Goal: Task Accomplishment & Management: Use online tool/utility

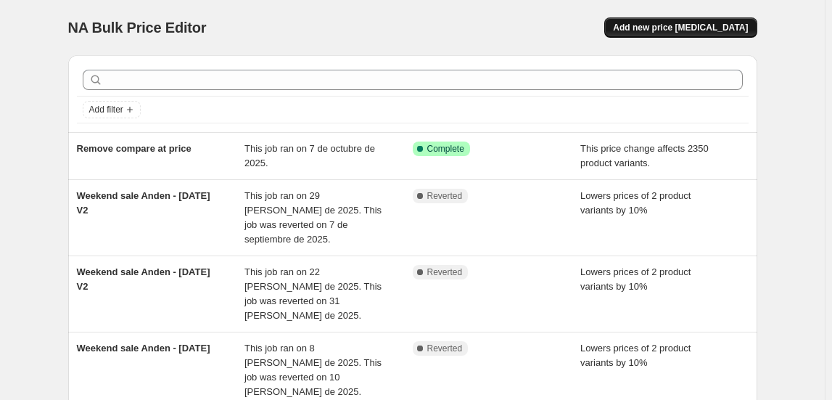
click at [690, 22] on span "Add new price [MEDICAL_DATA]" at bounding box center [680, 28] width 135 height 12
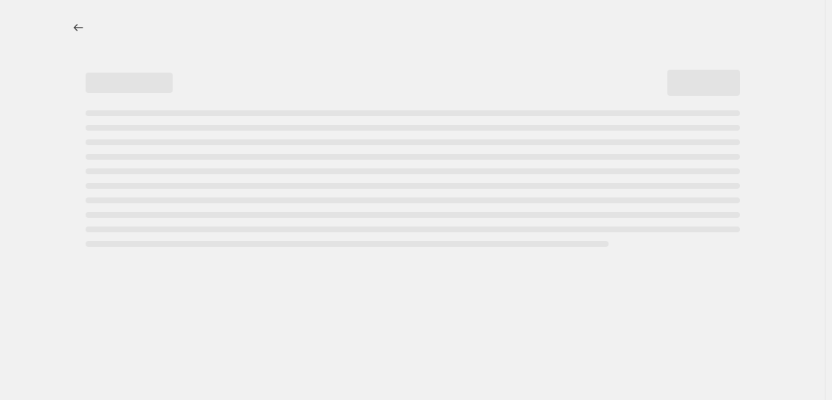
select select "percentage"
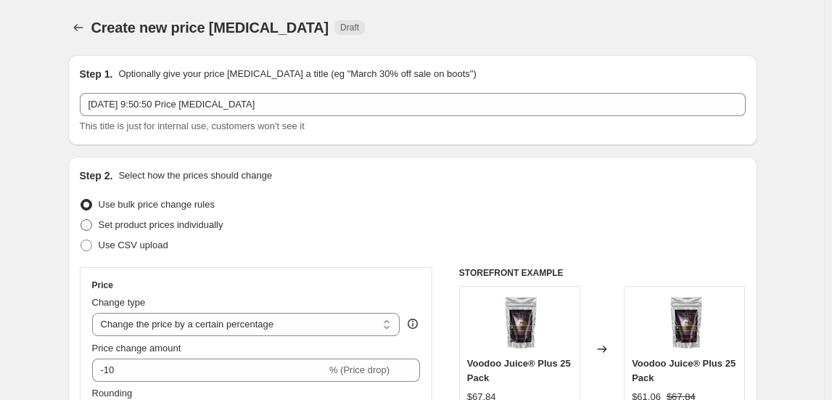
click at [221, 229] on span "Set product prices individually" at bounding box center [161, 224] width 125 height 11
click at [81, 220] on input "Set product prices individually" at bounding box center [81, 219] width 1 height 1
radio input "true"
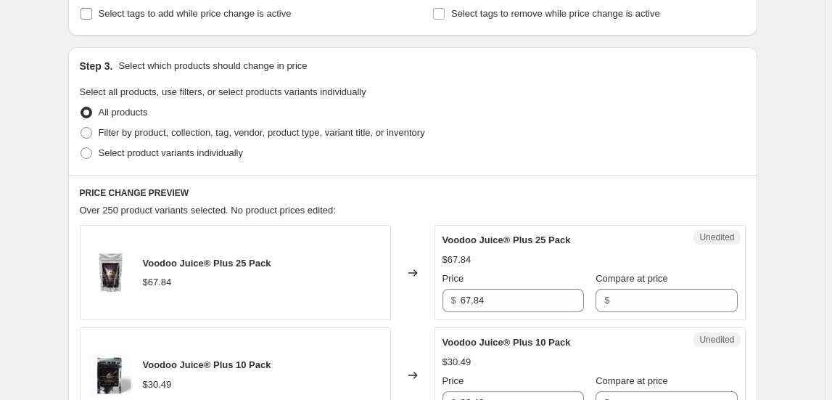
scroll to position [65, 0]
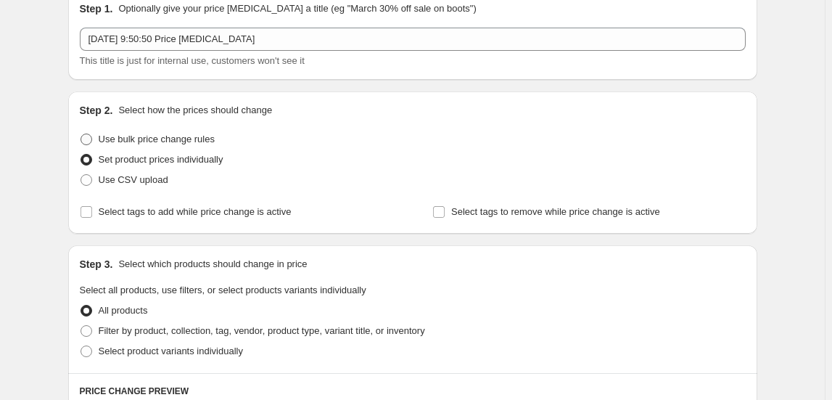
click at [149, 139] on span "Use bulk price change rules" at bounding box center [157, 139] width 116 height 11
click at [81, 134] on input "Use bulk price change rules" at bounding box center [81, 134] width 1 height 1
radio input "true"
select select "percentage"
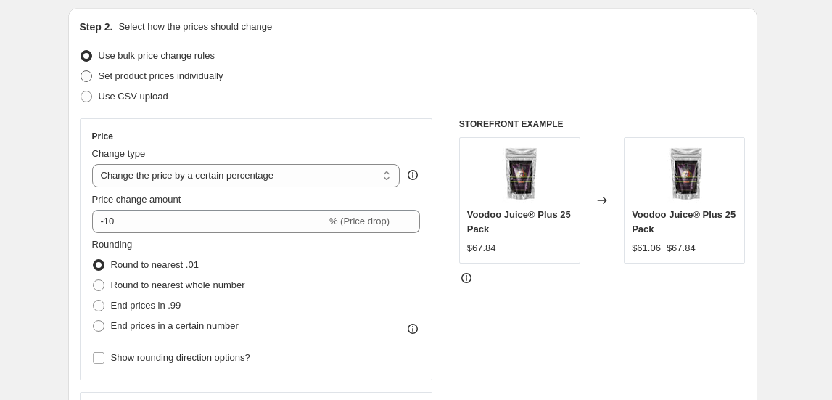
scroll to position [0, 0]
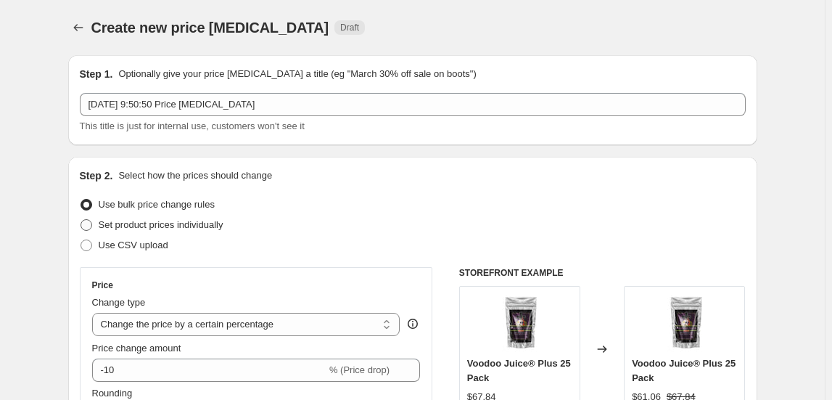
click at [144, 224] on span "Set product prices individually" at bounding box center [161, 224] width 125 height 11
click at [81, 220] on input "Set product prices individually" at bounding box center [81, 219] width 1 height 1
radio input "true"
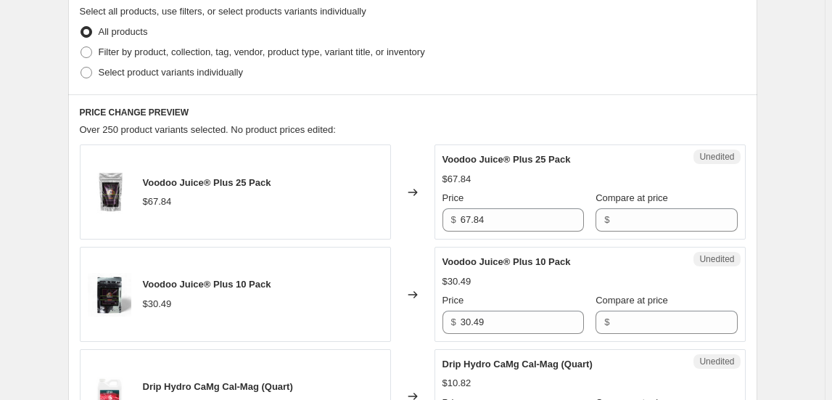
scroll to position [329, 0]
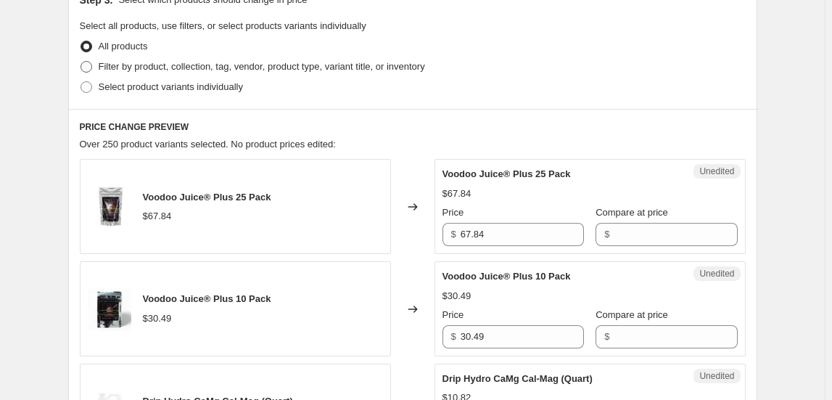
click at [136, 66] on span "Filter by product, collection, tag, vendor, product type, variant title, or inv…" at bounding box center [262, 66] width 327 height 11
click at [81, 62] on input "Filter by product, collection, tag, vendor, product type, variant title, or inv…" at bounding box center [81, 61] width 1 height 1
radio input "true"
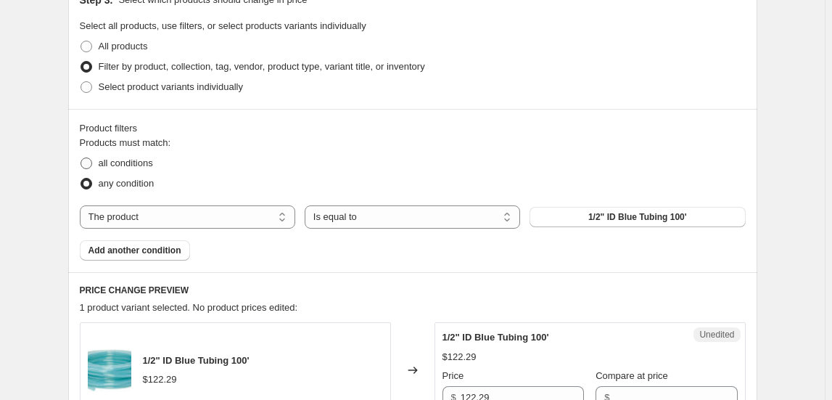
click at [141, 165] on span "all conditions" at bounding box center [126, 162] width 54 height 11
click at [81, 158] on input "all conditions" at bounding box center [81, 157] width 1 height 1
radio input "true"
click at [482, 223] on select "Is equal to Is not equal to" at bounding box center [413, 216] width 216 height 23
click at [482, 222] on select "Is equal to Is not equal to" at bounding box center [413, 216] width 216 height 23
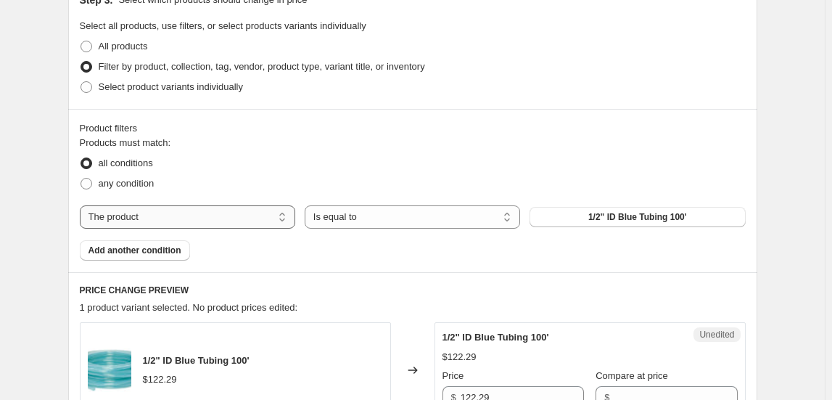
click at [176, 221] on select "The product The product's collection The product's tag The product's vendor The…" at bounding box center [188, 216] width 216 height 23
click at [178, 220] on select "The product The product's collection The product's tag The product's vendor The…" at bounding box center [188, 216] width 216 height 23
click at [615, 220] on span "1/2" ID Blue Tubing 100'" at bounding box center [637, 217] width 99 height 12
click at [178, 217] on select "The product The product's collection The product's tag The product's vendor The…" at bounding box center [188, 216] width 216 height 23
select select "collection"
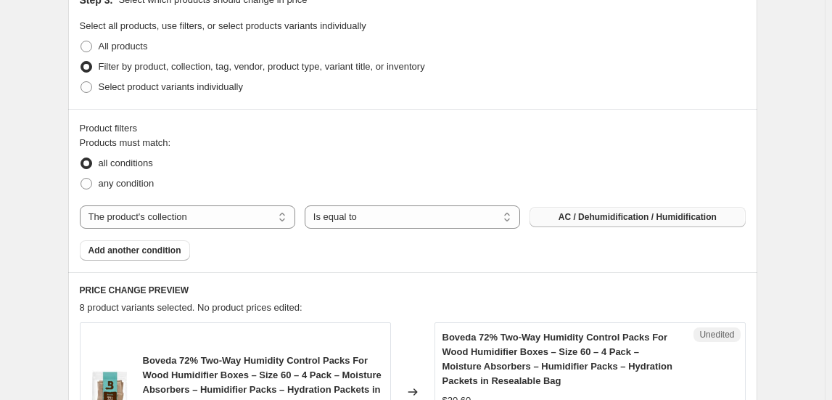
click at [618, 217] on span "AC / Dehumidification / Humidification" at bounding box center [638, 217] width 158 height 12
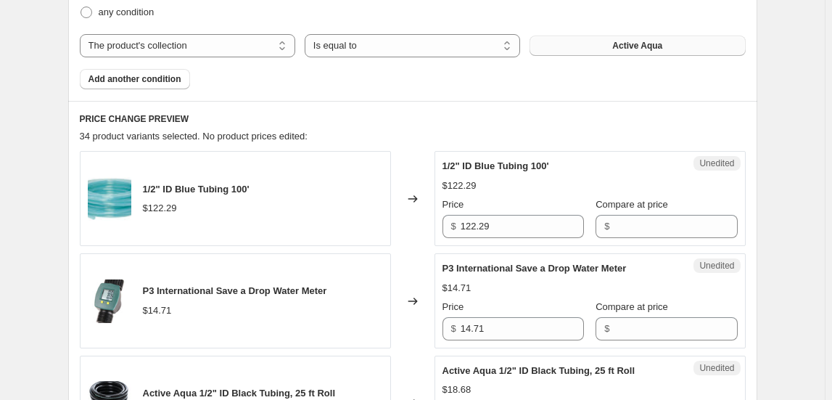
scroll to position [567, 0]
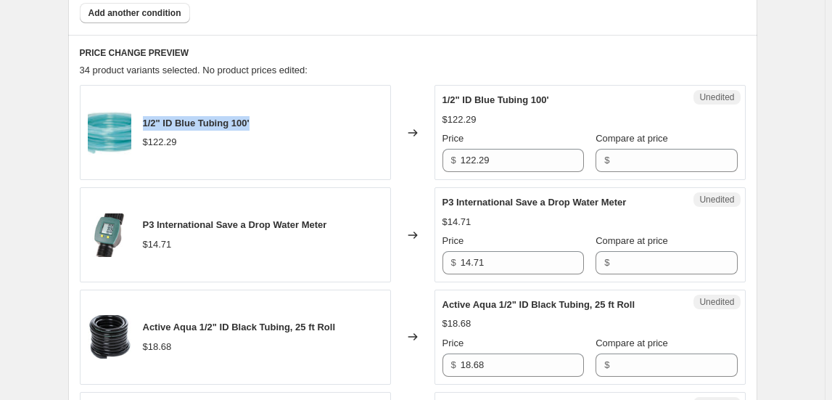
drag, startPoint x: 147, startPoint y: 122, endPoint x: 257, endPoint y: 120, distance: 110.3
click at [257, 120] on div "1/2" ID Blue Tubing 100' $122.29" at bounding box center [235, 132] width 311 height 95
copy span "1/2" ID Blue Tubing 100'"
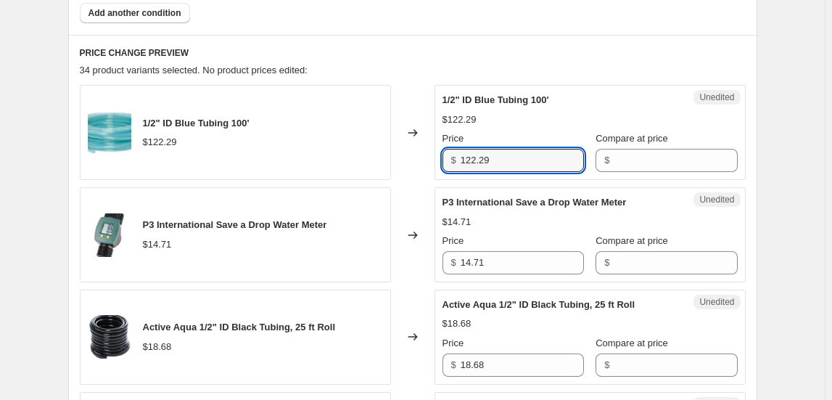
drag, startPoint x: 496, startPoint y: 161, endPoint x: 453, endPoint y: 171, distance: 43.8
click at [452, 167] on div "$ 122.29" at bounding box center [513, 160] width 141 height 23
type input "232.17"
click at [522, 268] on input "14.71" at bounding box center [522, 262] width 123 height 23
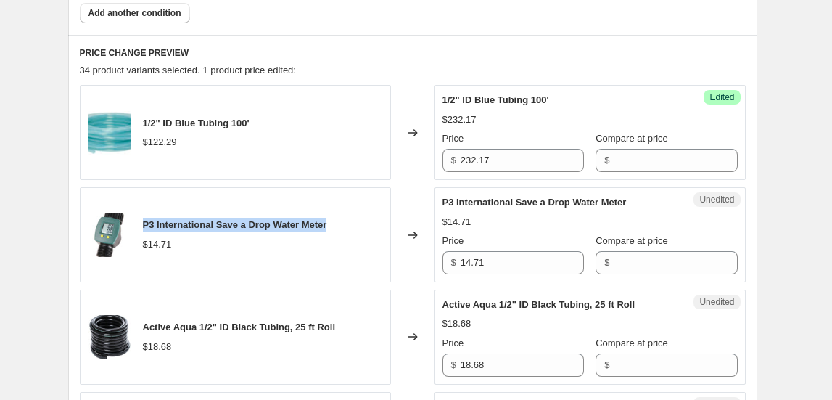
drag, startPoint x: 148, startPoint y: 219, endPoint x: 346, endPoint y: 229, distance: 198.3
click at [346, 229] on div "P3 International Save a Drop Water Meter $14.71" at bounding box center [235, 234] width 311 height 95
copy span "P3 International Save a Drop Water Meter"
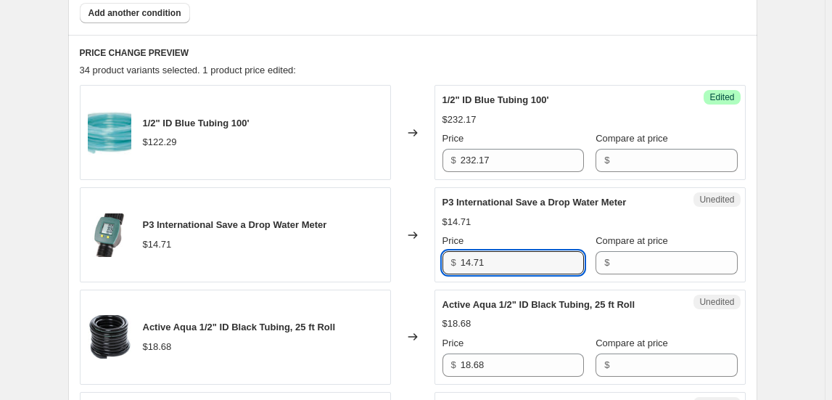
drag, startPoint x: 451, startPoint y: 258, endPoint x: 422, endPoint y: 255, distance: 28.4
click at [422, 255] on div "P3 International Save a Drop Water Meter $14.71 Changed to Unedited P3 Internat…" at bounding box center [413, 234] width 666 height 95
type input "27.93"
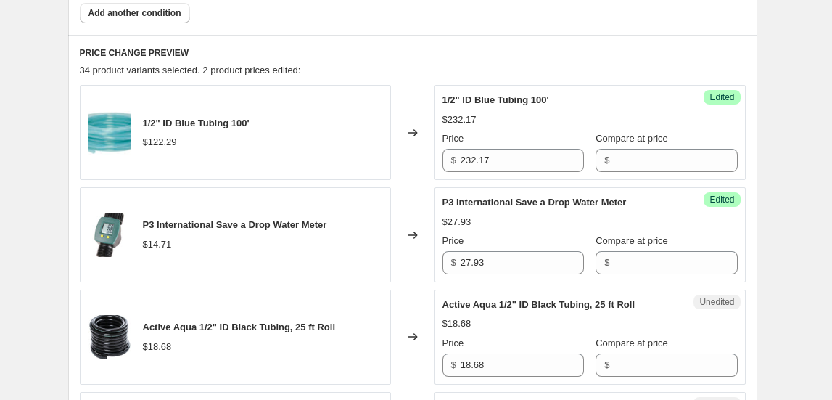
click at [488, 316] on div "$18.68" at bounding box center [590, 323] width 295 height 15
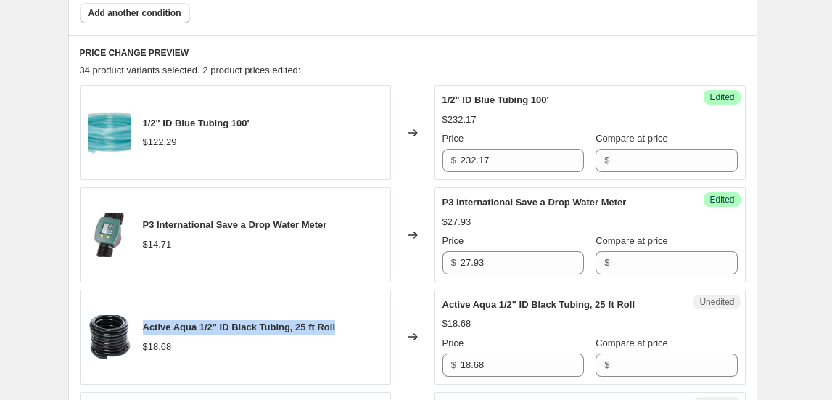
drag, startPoint x: 146, startPoint y: 327, endPoint x: 348, endPoint y: 320, distance: 202.5
click at [348, 320] on div "Active Aqua 1/2" ID Black Tubing, 25 ft Roll $18.68" at bounding box center [235, 337] width 311 height 95
copy span "Active Aqua 1/2" ID Black Tubing, 25 ft Roll"
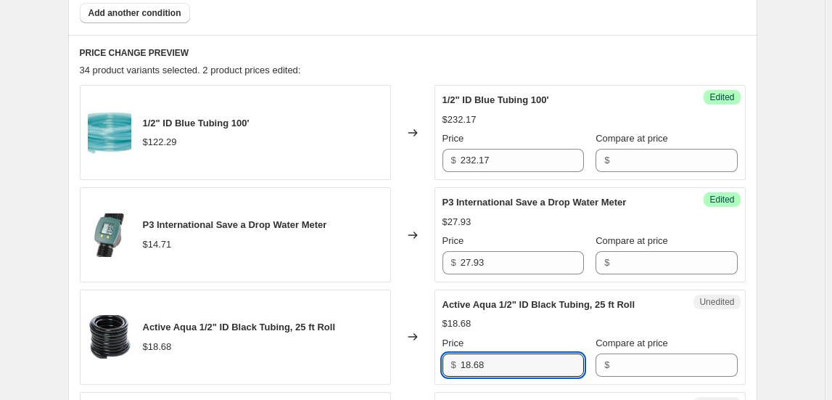
drag, startPoint x: 491, startPoint y: 364, endPoint x: 438, endPoint y: 360, distance: 53.1
click at [438, 360] on div "Unedited Active Aqua 1/2" ID Black Tubing, 25 ft Roll $18.68 Price $ 18.68 Comp…" at bounding box center [590, 337] width 311 height 95
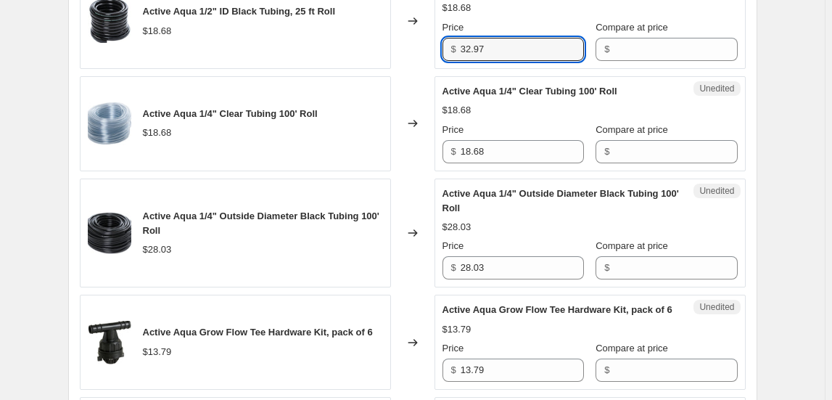
scroll to position [897, 0]
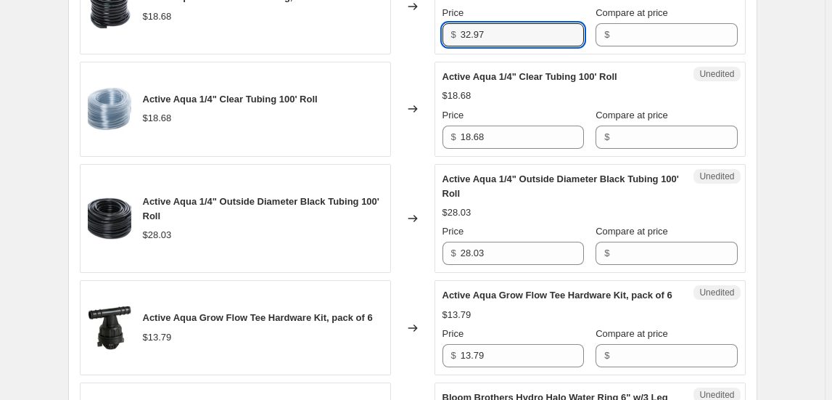
type input "32.97"
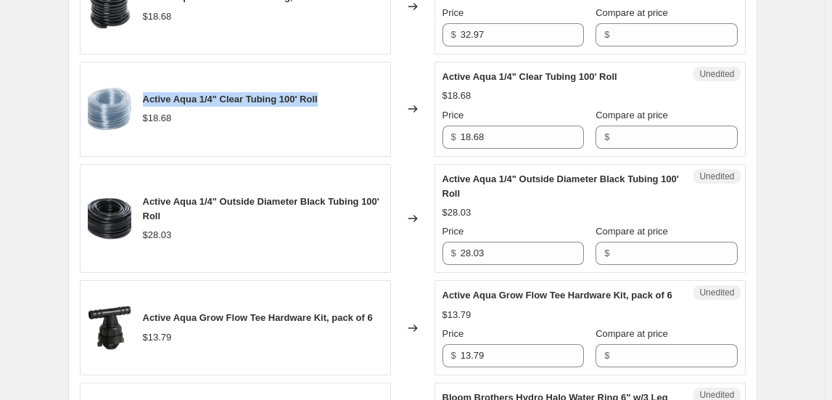
drag, startPoint x: 147, startPoint y: 97, endPoint x: 360, endPoint y: 101, distance: 213.4
click at [360, 101] on div "Active Aqua 1/4" Clear Tubing 100' Roll $18.68" at bounding box center [235, 109] width 311 height 95
copy span "Active Aqua 1/4" Clear Tubing 100' Roll"
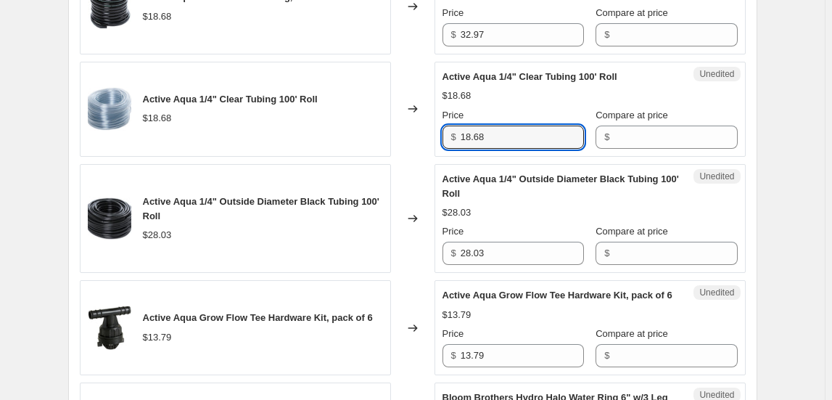
drag, startPoint x: 453, startPoint y: 134, endPoint x: 443, endPoint y: 132, distance: 10.3
click at [446, 133] on div "$ 18.68" at bounding box center [513, 137] width 141 height 23
type input "32.9"
click at [539, 97] on div "$18.68" at bounding box center [590, 96] width 295 height 15
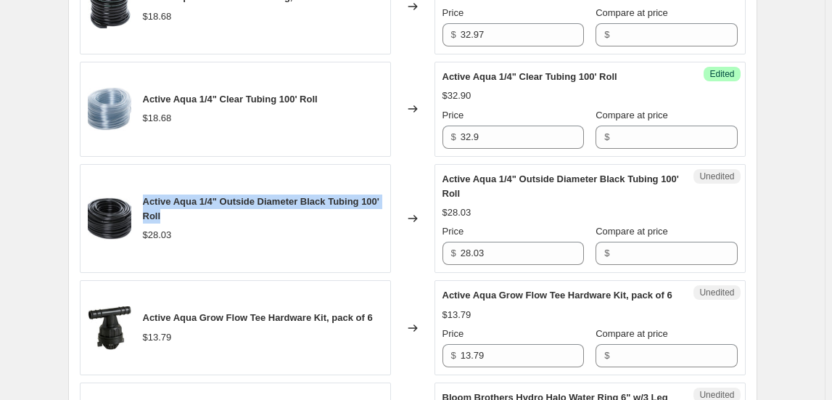
drag, startPoint x: 186, startPoint y: 208, endPoint x: 126, endPoint y: 190, distance: 62.9
click at [141, 194] on div "Active Aqua 1/4" Outside Diameter Black Tubing 100' Roll $28.03" at bounding box center [235, 219] width 311 height 110
copy span "Active Aqua 1/4" Outside Diameter Black Tubing 100' Roll"
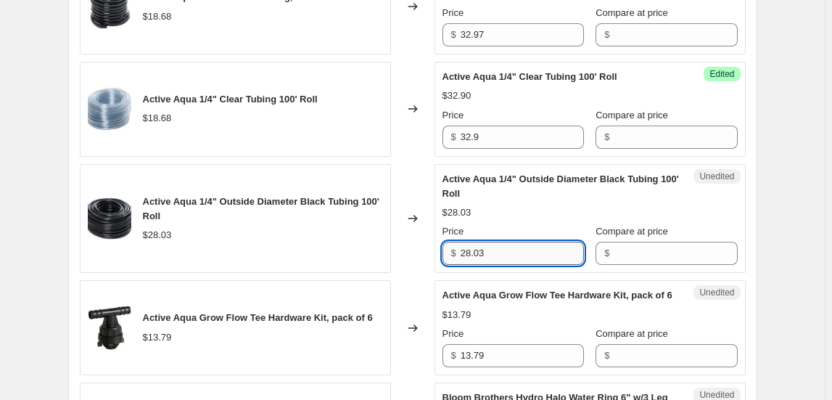
click at [483, 247] on input "28.03" at bounding box center [522, 253] width 123 height 23
click at [430, 248] on div "Active Aqua 1/4" Outside Diameter Black Tubing 100' Roll $28.03 Changed to Uned…" at bounding box center [413, 219] width 666 height 110
type input "49.65"
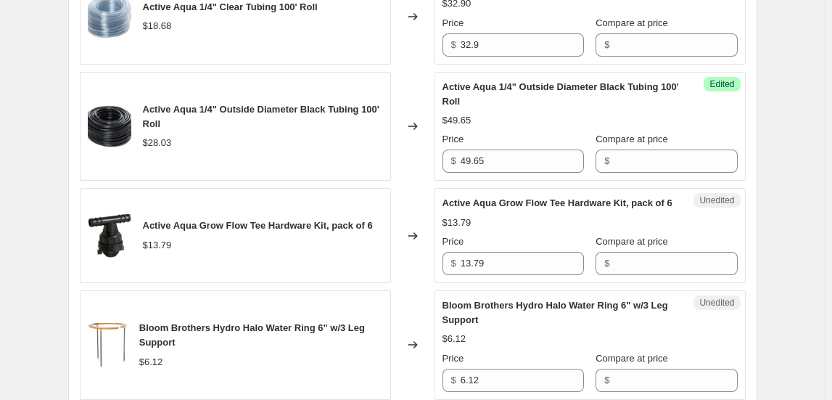
scroll to position [1029, 0]
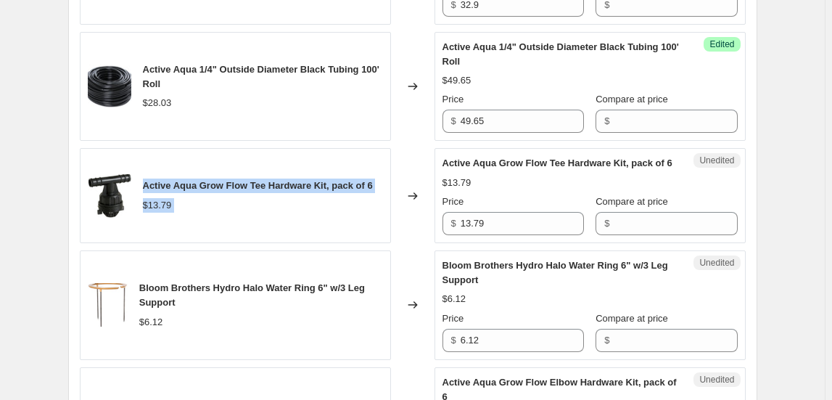
drag, startPoint x: 149, startPoint y: 180, endPoint x: 402, endPoint y: 181, distance: 253.2
click at [402, 181] on div "Active Aqua Grow Flow Tee Hardware Kit, pack of 6 $13.79 Changed to Unedited Ac…" at bounding box center [413, 195] width 666 height 95
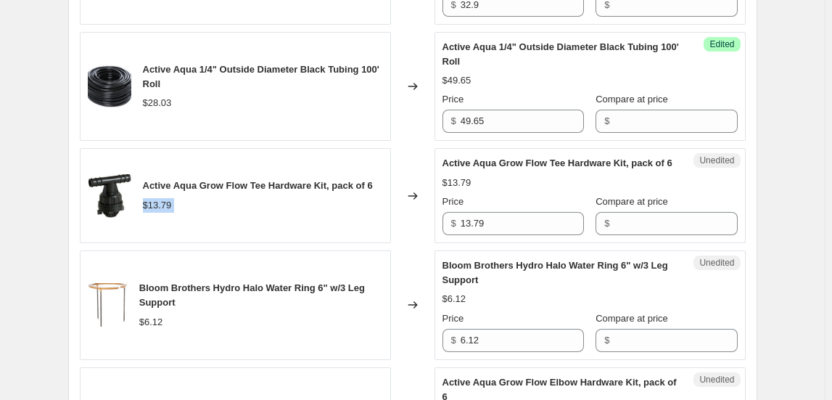
drag, startPoint x: 400, startPoint y: 180, endPoint x: 390, endPoint y: 178, distance: 9.5
click at [390, 178] on div "Active Aqua Grow Flow Tee Hardware Kit, pack of 6 $13.79 Changed to Unedited Ac…" at bounding box center [413, 195] width 666 height 95
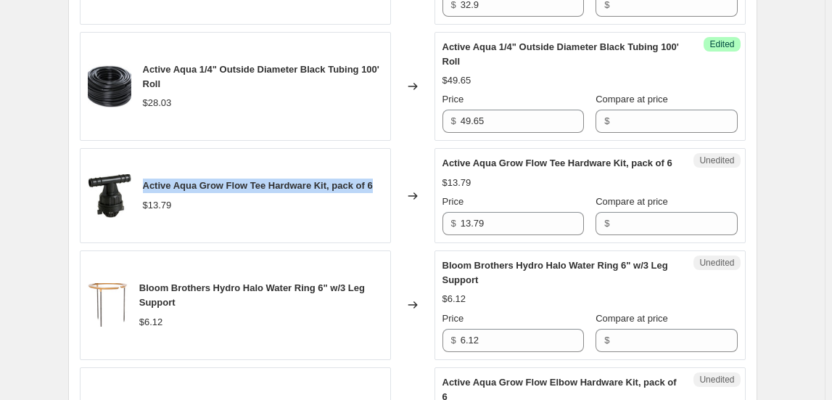
drag, startPoint x: 148, startPoint y: 184, endPoint x: 382, endPoint y: 183, distance: 234.4
click at [382, 183] on div "Active Aqua Grow Flow Tee Hardware Kit, pack of 6 $13.79" at bounding box center [235, 195] width 311 height 95
copy span "Active Aqua Grow Flow Tee Hardware Kit, pack of 6"
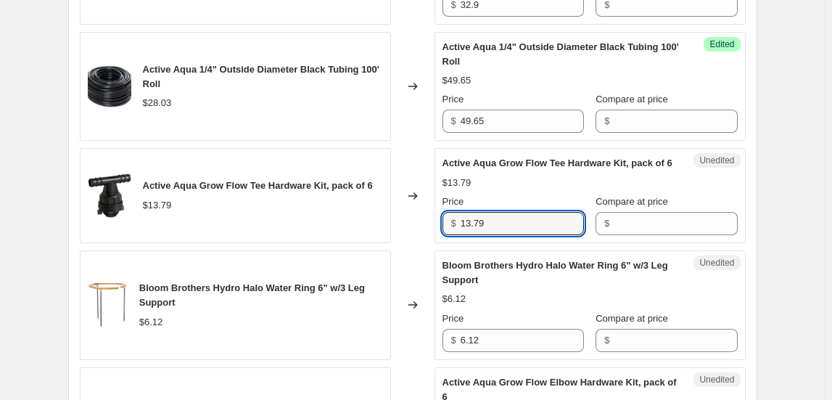
drag, startPoint x: 496, startPoint y: 219, endPoint x: 430, endPoint y: 221, distance: 66.0
click at [430, 221] on div "Active Aqua Grow Flow Tee Hardware Kit, pack of 6 $13.79 Changed to Unedited Ac…" at bounding box center [413, 195] width 666 height 95
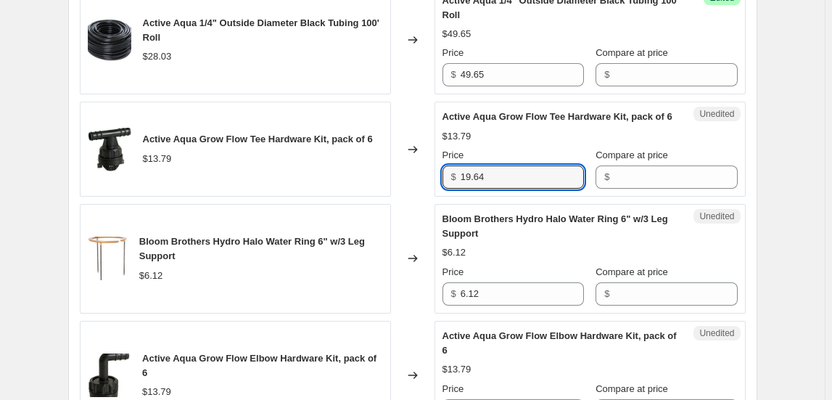
scroll to position [1095, 0]
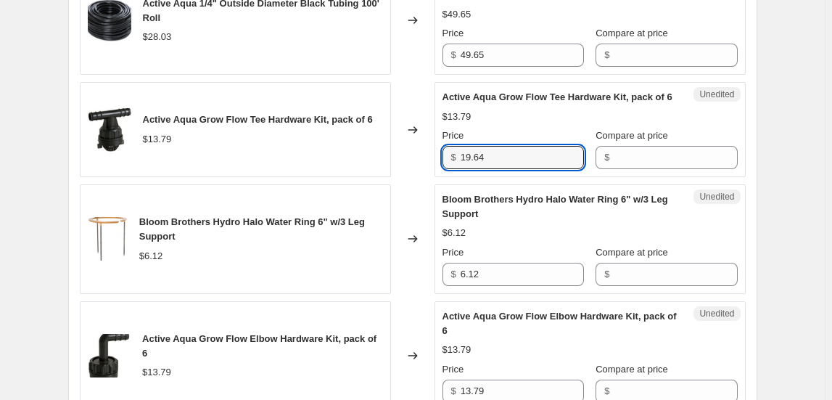
type input "19.64"
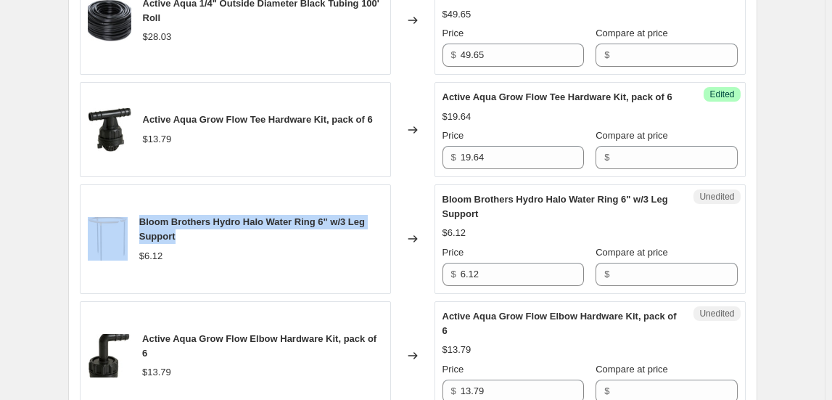
drag, startPoint x: 166, startPoint y: 229, endPoint x: 135, endPoint y: 217, distance: 33.6
click at [135, 217] on div "Bloom Brothers Hydro Halo Water Ring 6" w/3 Leg Support $6.12" at bounding box center [235, 239] width 311 height 110
copy div "Bloom Brothers Hydro Halo Water Ring 6" w/3 Leg Support"
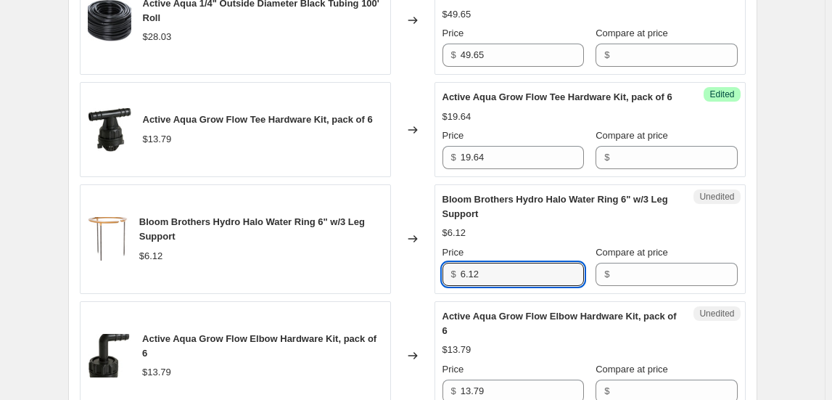
drag, startPoint x: 491, startPoint y: 273, endPoint x: 435, endPoint y: 268, distance: 56.1
click at [435, 268] on div "Bloom Brothers Hydro Halo Water Ring 6" w/3 Leg Support $6.12 Changed to Unedit…" at bounding box center [413, 239] width 666 height 110
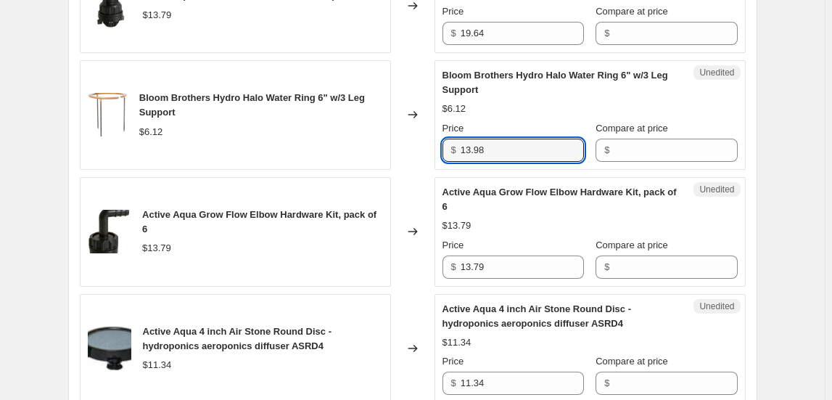
scroll to position [1226, 0]
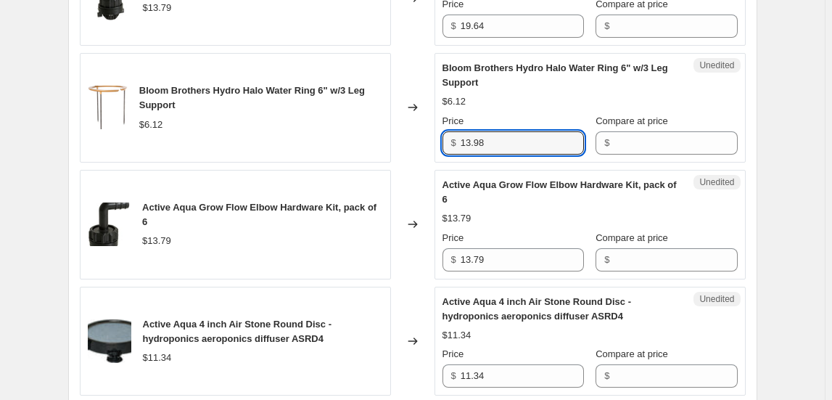
type input "13.98"
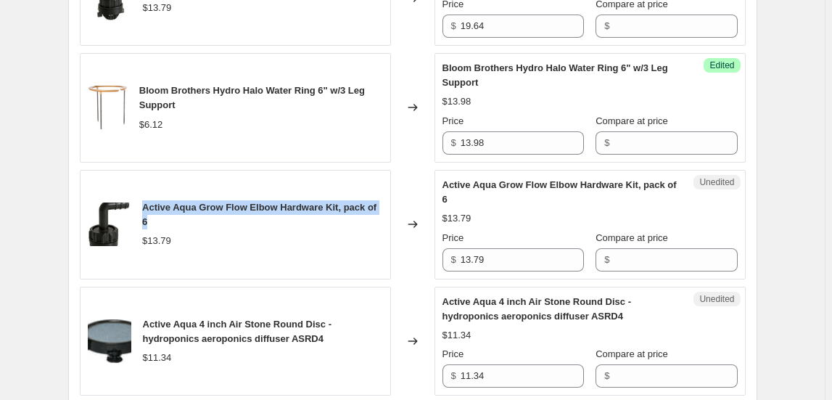
drag, startPoint x: 144, startPoint y: 202, endPoint x: 165, endPoint y: 216, distance: 25.0
click at [165, 216] on div "Active Aqua Grow Flow Elbow Hardware Kit, pack of 6" at bounding box center [262, 214] width 240 height 29
copy span "Active Aqua Grow Flow Elbow Hardware Kit, pack of 6"
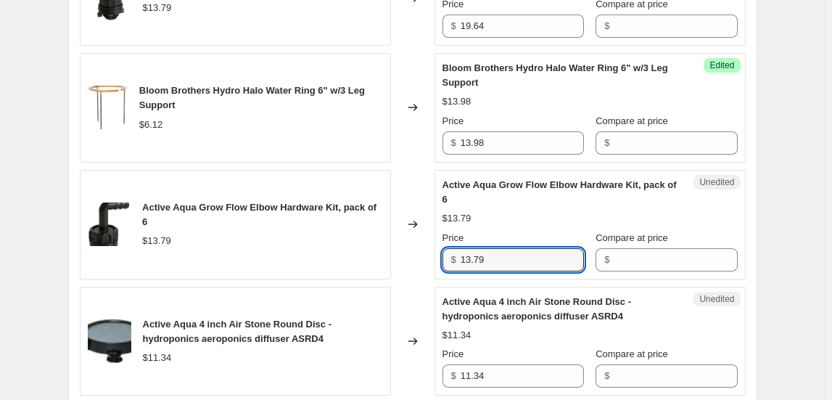
drag, startPoint x: 518, startPoint y: 254, endPoint x: 424, endPoint y: 254, distance: 93.6
click at [424, 254] on div "Active Aqua Grow Flow Elbow Hardware Kit, pack of 6 $13.79 Changed to Unedited …" at bounding box center [413, 225] width 666 height 110
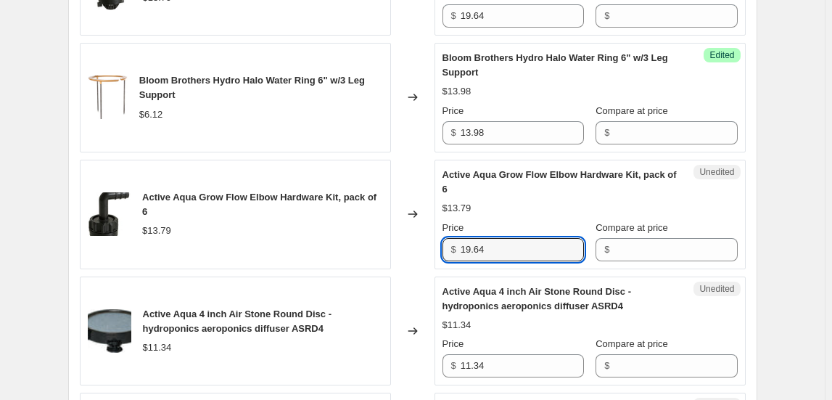
scroll to position [1358, 0]
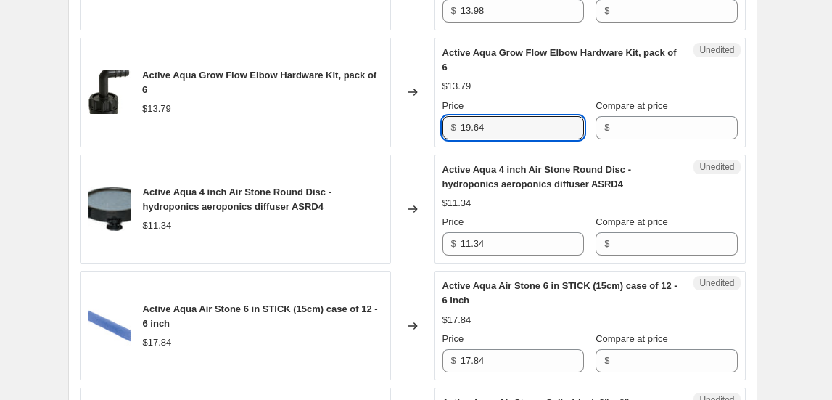
type input "19.64"
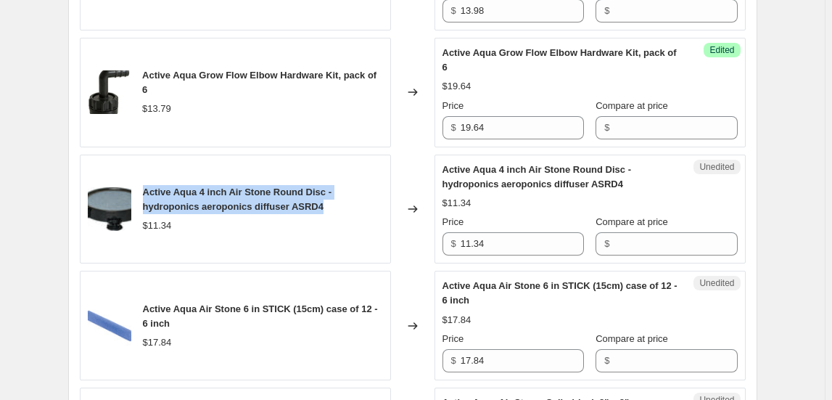
drag, startPoint x: 332, startPoint y: 204, endPoint x: 139, endPoint y: 170, distance: 195.3
click at [141, 173] on div "Active Aqua 4 inch Air Stone Round Disc - hydroponics aeroponics diffuser ASRD4…" at bounding box center [235, 210] width 311 height 110
copy span "Active Aqua 4 inch Air Stone Round Disc - hydroponics aeroponics diffuser ASRD4"
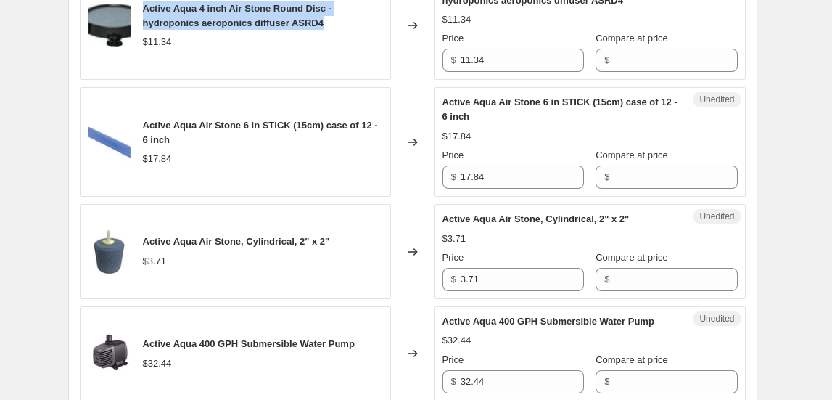
scroll to position [1556, 0]
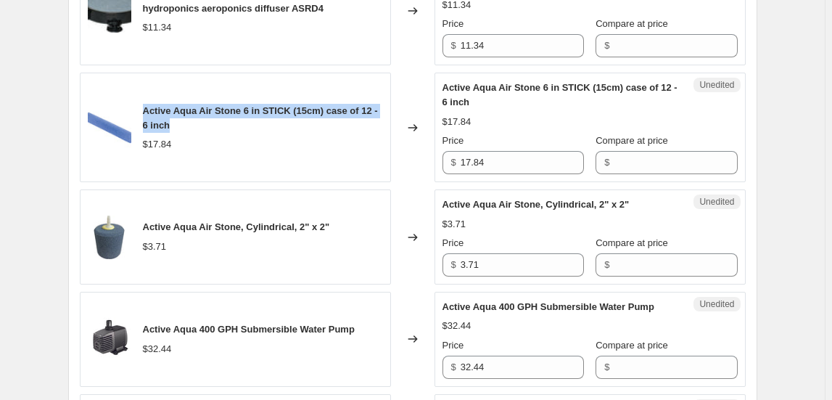
drag, startPoint x: 178, startPoint y: 122, endPoint x: 145, endPoint y: 110, distance: 35.3
click at [145, 110] on div "Active Aqua Air Stone 6 in STICK (15cm) case of 12 - 6 inch" at bounding box center [263, 118] width 240 height 29
copy span "Active Aqua Air Stone 6 in STICK (15cm) case of 12 - 6 inch"
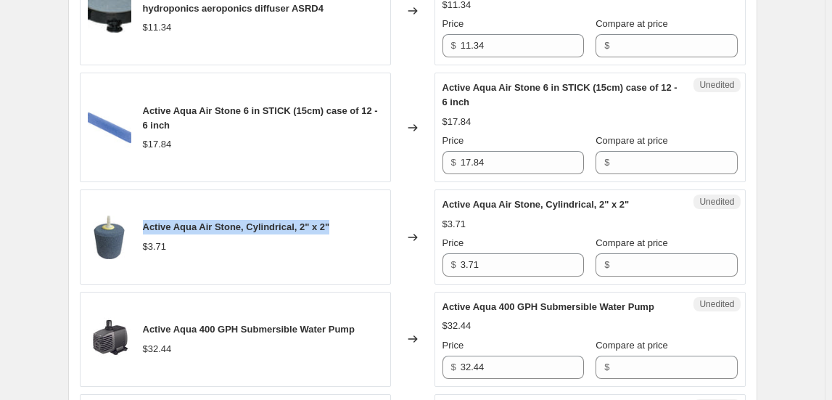
drag, startPoint x: 340, startPoint y: 226, endPoint x: 144, endPoint y: 223, distance: 195.9
click at [144, 223] on div "Active Aqua Air Stone, Cylindrical, 2" x 2" $3.71" at bounding box center [235, 236] width 311 height 95
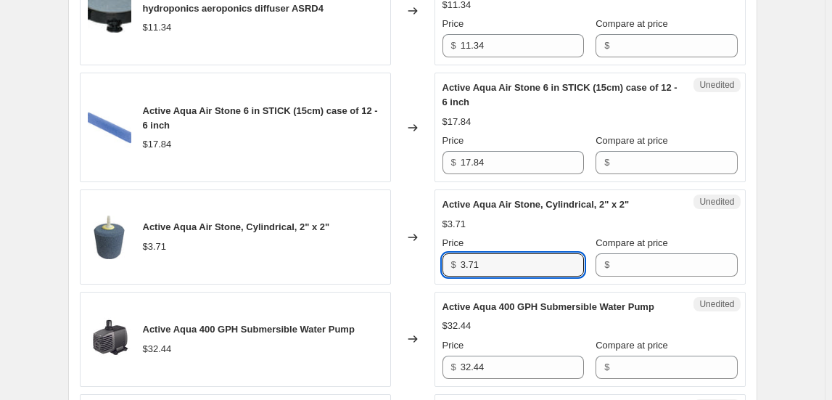
drag, startPoint x: 433, startPoint y: 262, endPoint x: 414, endPoint y: 262, distance: 19.6
click at [414, 262] on div "Active Aqua Air Stone, Cylindrical, 2" x 2" $3.71 Changed to Unedited Active Aq…" at bounding box center [413, 236] width 666 height 95
type input "5.27"
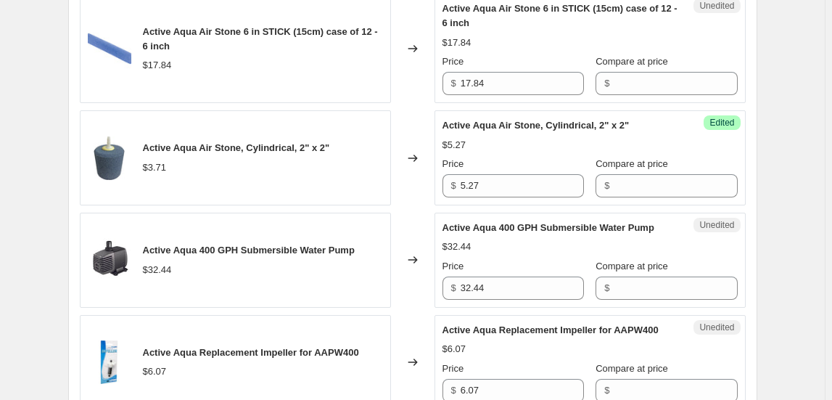
scroll to position [1688, 0]
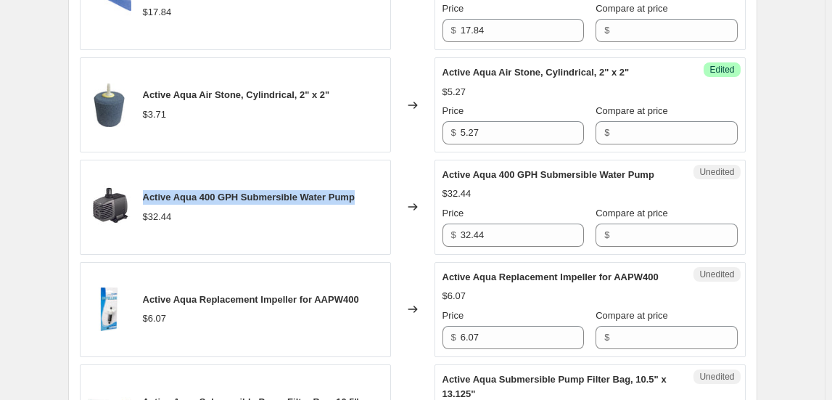
drag, startPoint x: 149, startPoint y: 189, endPoint x: 366, endPoint y: 190, distance: 217.7
click at [366, 190] on div "Active Aqua 400 GPH Submersible Water Pump $32.44" at bounding box center [235, 207] width 311 height 95
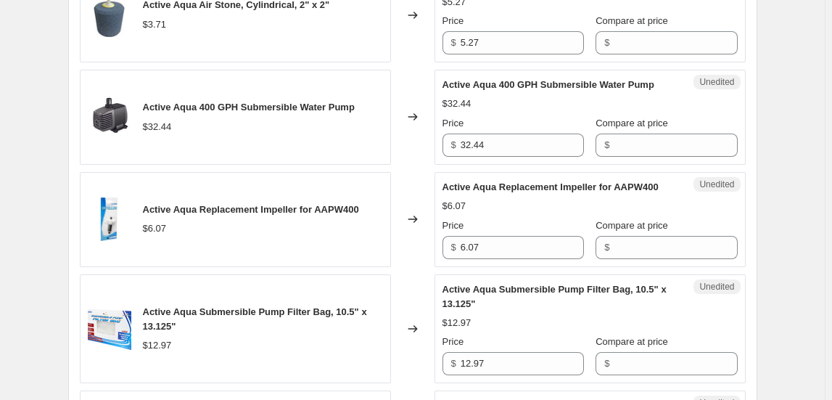
scroll to position [1821, 0]
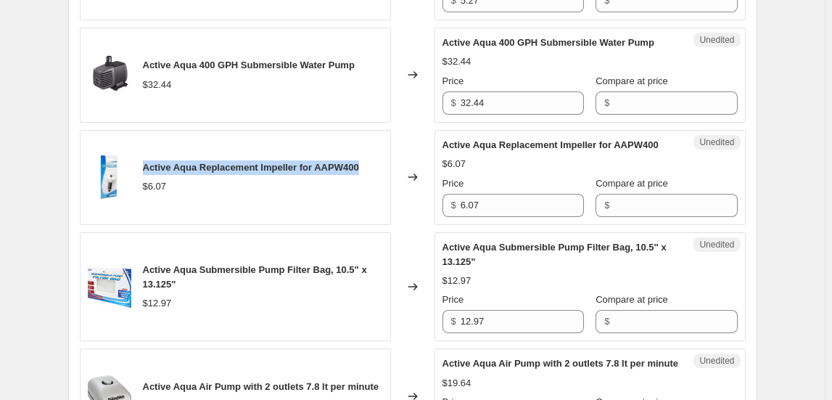
drag, startPoint x: 146, startPoint y: 160, endPoint x: 372, endPoint y: 160, distance: 225.7
click at [372, 160] on div "Active Aqua Replacement Impeller for AAPW400 $6.07" at bounding box center [235, 177] width 311 height 95
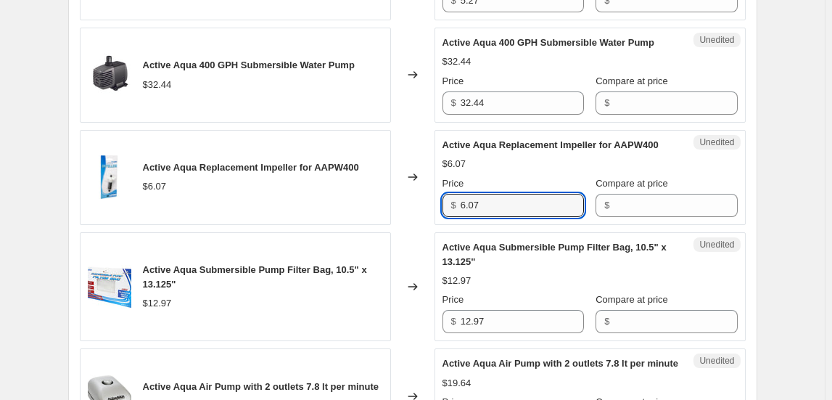
click at [409, 202] on div "Active Aqua Replacement Impeller for AAPW400 $6.07 Changed to Unedited Active A…" at bounding box center [413, 177] width 666 height 95
type input "8.63"
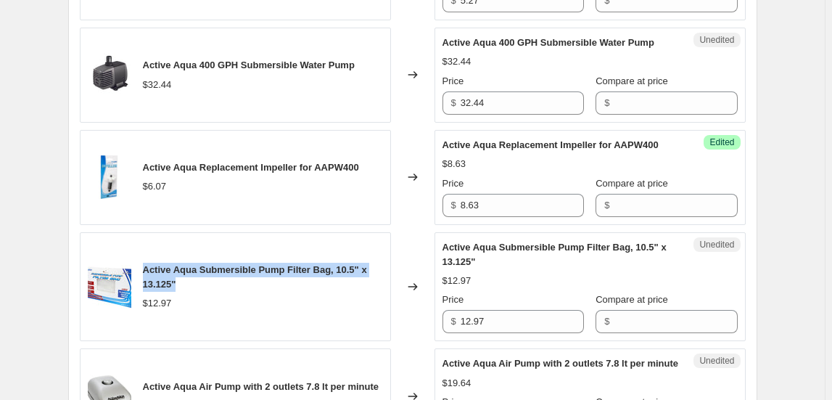
drag, startPoint x: 183, startPoint y: 277, endPoint x: 145, endPoint y: 261, distance: 41.0
click at [145, 261] on div "Active Aqua Submersible Pump Filter Bag, 10.5" x 13.125" $12.97" at bounding box center [235, 287] width 311 height 110
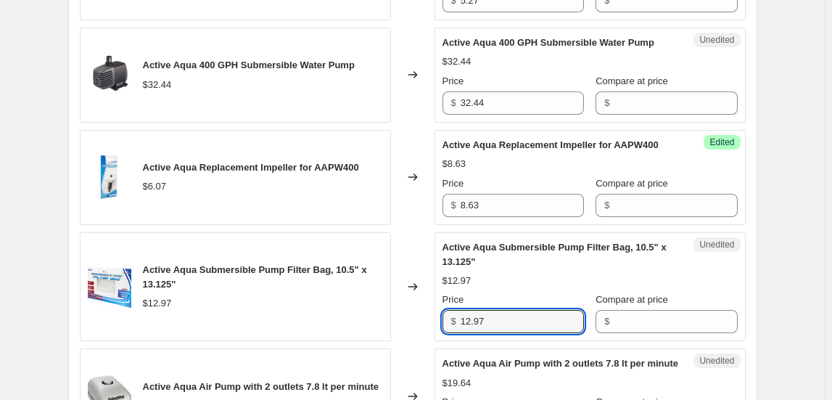
drag, startPoint x: 489, startPoint y: 317, endPoint x: 427, endPoint y: 316, distance: 61.7
click at [427, 316] on div "Active Aqua Submersible Pump Filter Bag, 10.5" x 13.125" $12.97 Changed to Uned…" at bounding box center [413, 287] width 666 height 110
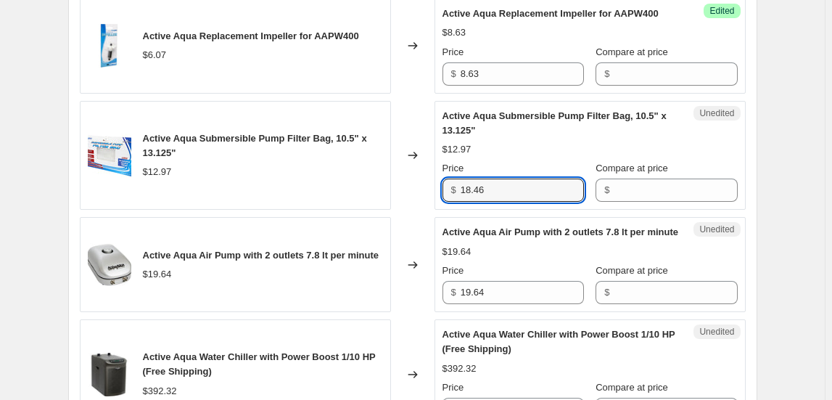
scroll to position [2018, 0]
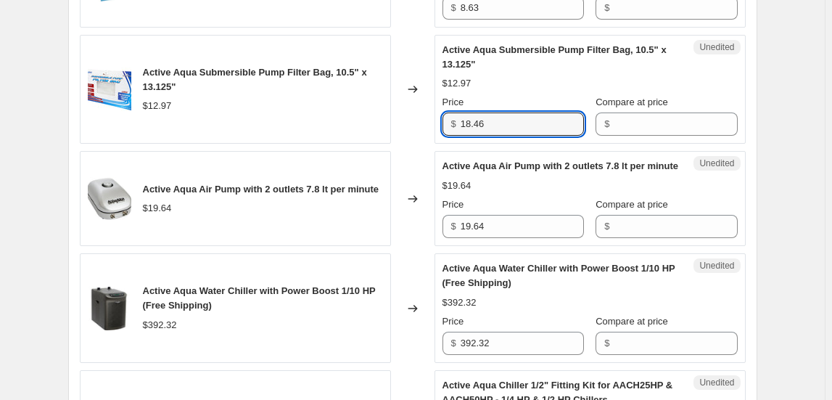
type input "18.46"
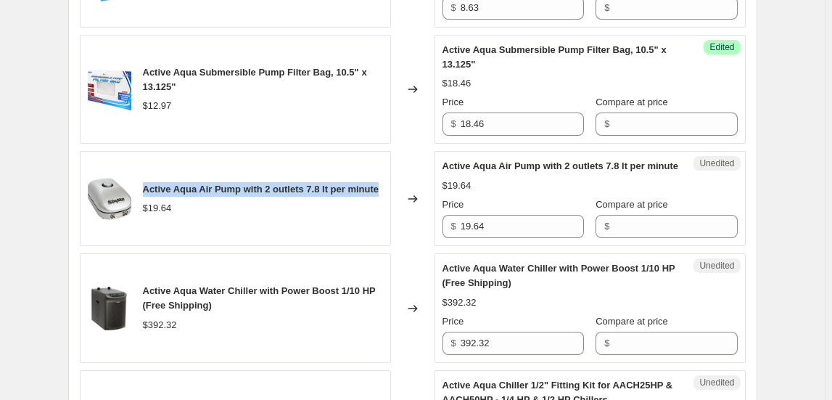
drag, startPoint x: 149, startPoint y: 189, endPoint x: 390, endPoint y: 192, distance: 240.9
click at [390, 192] on div "Active Aqua Air Pump with 2 outlets 7.8 lt per minute $19.64" at bounding box center [235, 198] width 311 height 95
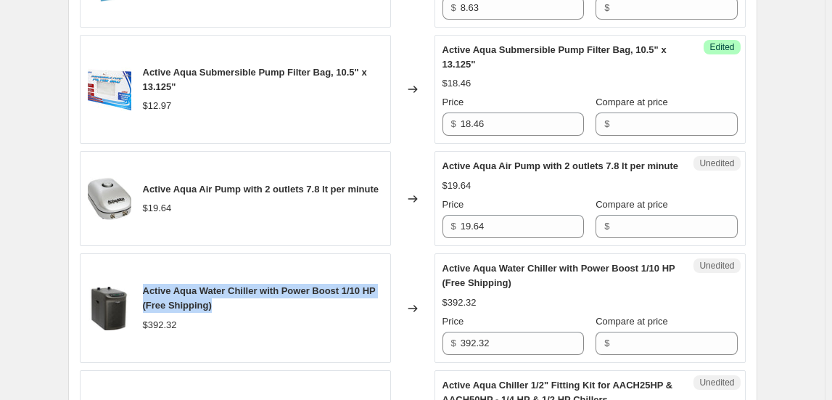
drag, startPoint x: 149, startPoint y: 295, endPoint x: 232, endPoint y: 312, distance: 85.2
click at [232, 312] on div "Active Aqua Water Chiller with Power Boost 1/10 HP (Free Shipping)" at bounding box center [263, 298] width 240 height 29
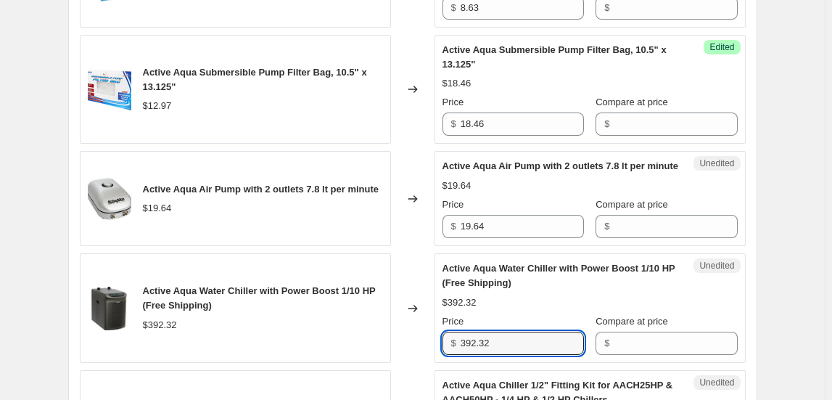
drag, startPoint x: 459, startPoint y: 350, endPoint x: 397, endPoint y: 340, distance: 63.3
click at [397, 340] on div "Active Aqua Water Chiller with Power Boost 1/10 HP (Free Shipping) $392.32 Chan…" at bounding box center [413, 308] width 666 height 110
type input "805.47"
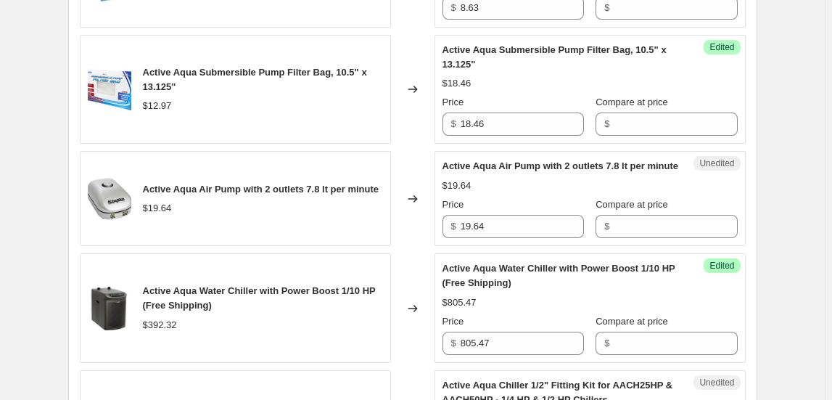
click at [563, 309] on div "$805.47" at bounding box center [590, 302] width 295 height 15
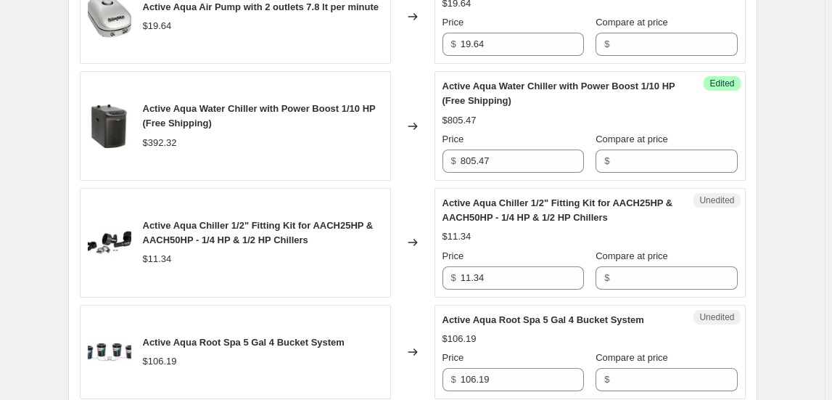
scroll to position [2216, 0]
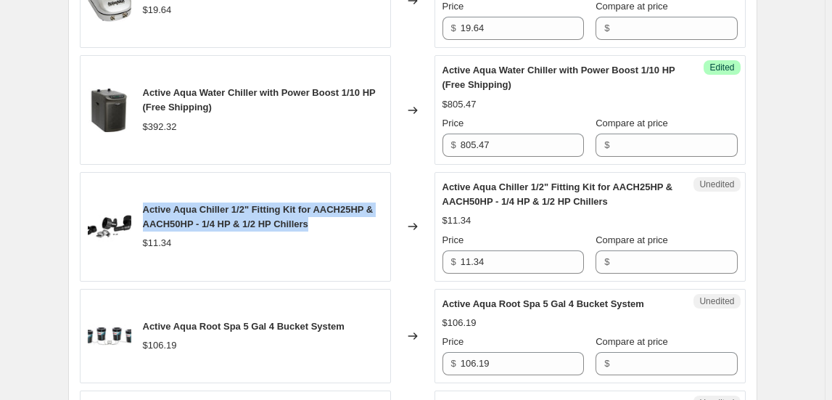
drag, startPoint x: 149, startPoint y: 215, endPoint x: 350, endPoint y: 231, distance: 201.6
click at [350, 231] on div "Active Aqua Chiller 1/2" Fitting Kit for AACH25HP & AACH50HP - 1/4 HP & 1/2 HP …" at bounding box center [263, 216] width 240 height 29
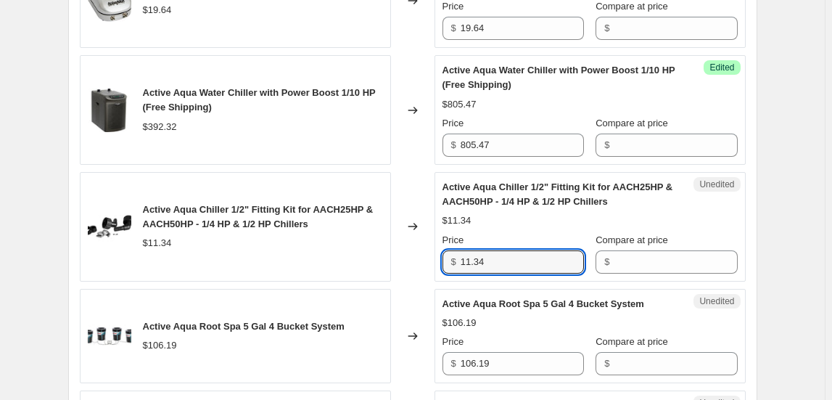
drag, startPoint x: 517, startPoint y: 269, endPoint x: 414, endPoint y: 263, distance: 103.2
click at [414, 263] on div "Active Aqua Chiller 1/2" Fitting Kit for AACH25HP & AACH50HP - 1/4 HP & 1/2 HP …" at bounding box center [413, 227] width 666 height 110
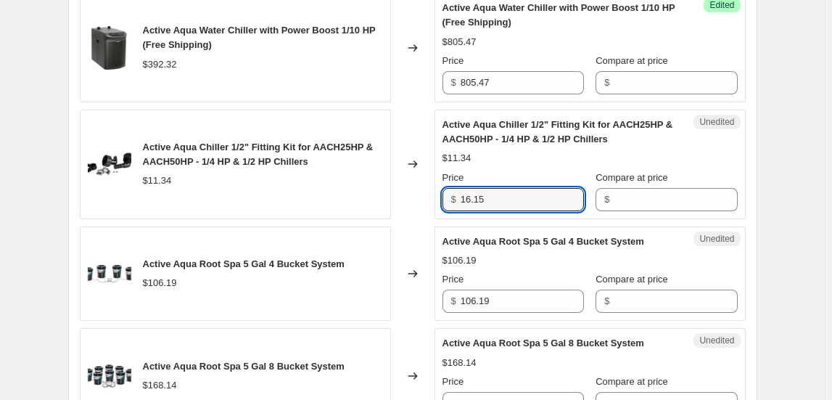
scroll to position [2348, 0]
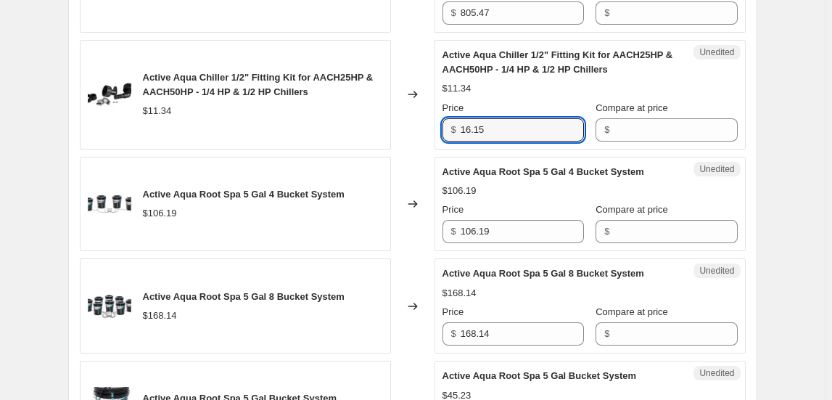
type input "16.15"
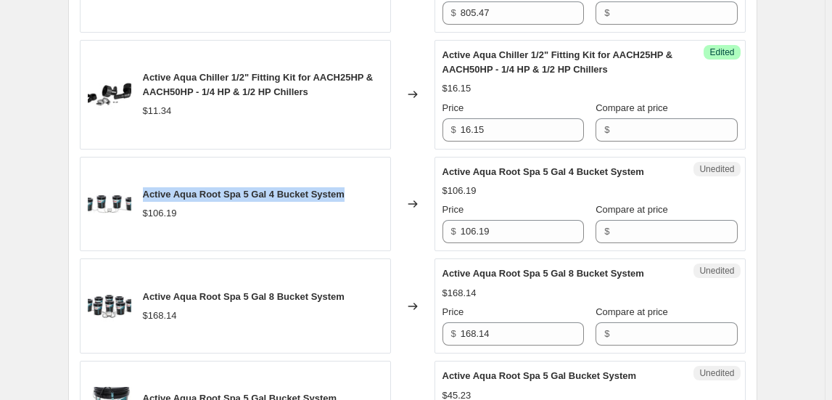
drag, startPoint x: 146, startPoint y: 202, endPoint x: 372, endPoint y: 193, distance: 225.9
click at [372, 193] on div "Active Aqua Root Spa 5 Gal 4 Bucket System $106.19" at bounding box center [235, 204] width 311 height 95
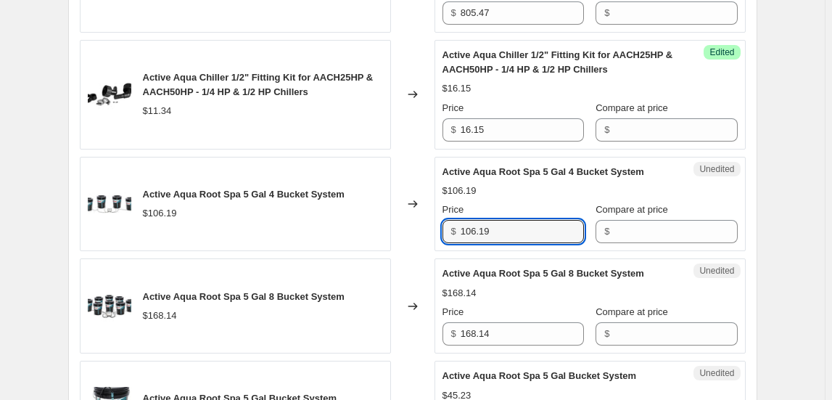
drag, startPoint x: 494, startPoint y: 231, endPoint x: 439, endPoint y: 232, distance: 55.2
click at [439, 232] on div "Unedited Active Aqua Root Spa 5 Gal 4 Bucket System $106.19 Price $ 106.19 Comp…" at bounding box center [590, 204] width 311 height 95
type input "188.42"
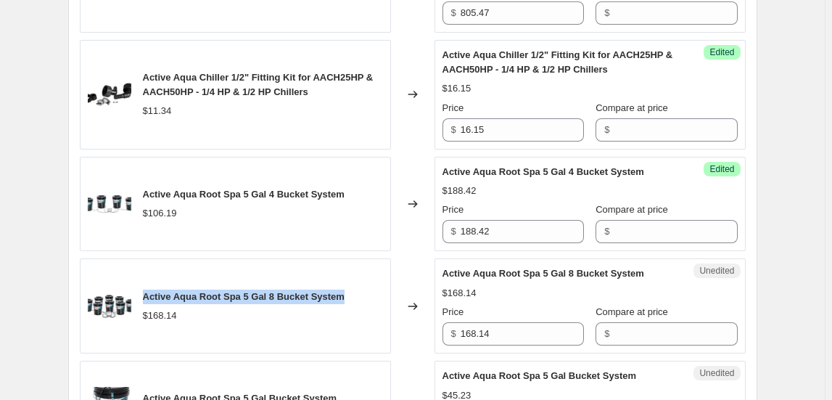
drag, startPoint x: 351, startPoint y: 303, endPoint x: 141, endPoint y: 290, distance: 210.8
click at [141, 290] on div "Active Aqua Root Spa 5 Gal 8 Bucket System $168.14" at bounding box center [235, 305] width 311 height 95
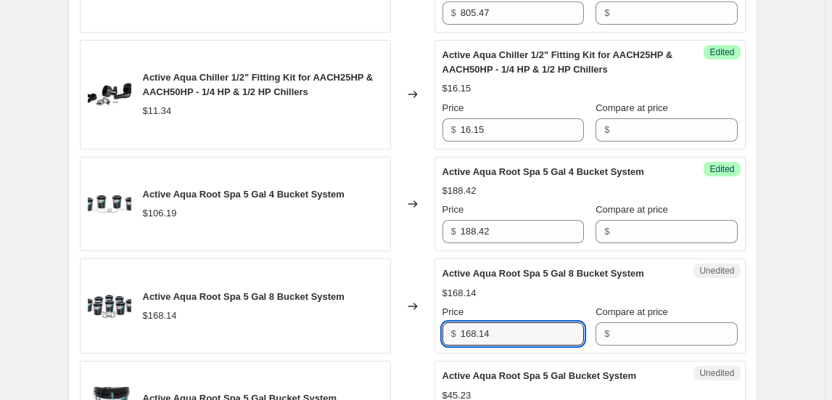
drag, startPoint x: 453, startPoint y: 342, endPoint x: 431, endPoint y: 342, distance: 22.5
click at [431, 342] on div "Active Aqua Root Spa 5 Gal 8 Bucket System $168.14 Changed to Unedited Active A…" at bounding box center [413, 305] width 666 height 95
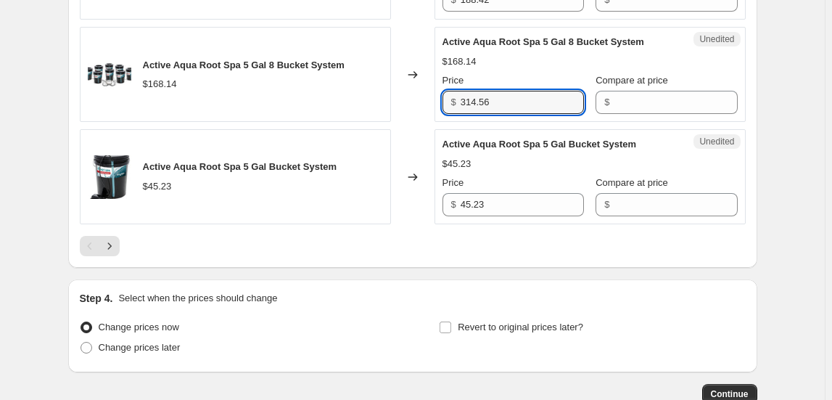
scroll to position [2612, 0]
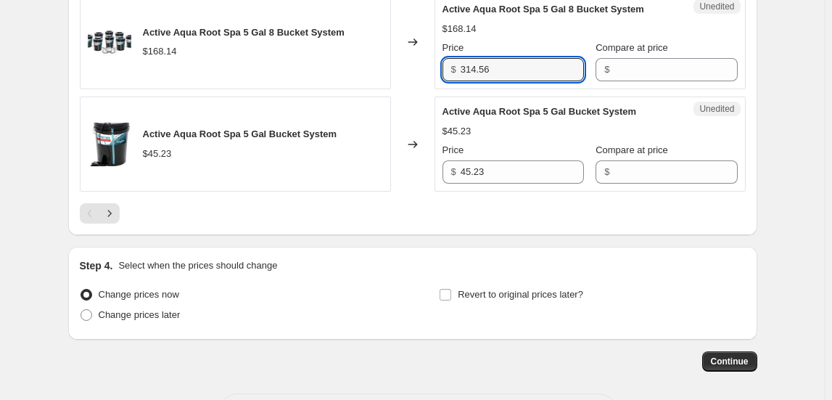
type input "314.56"
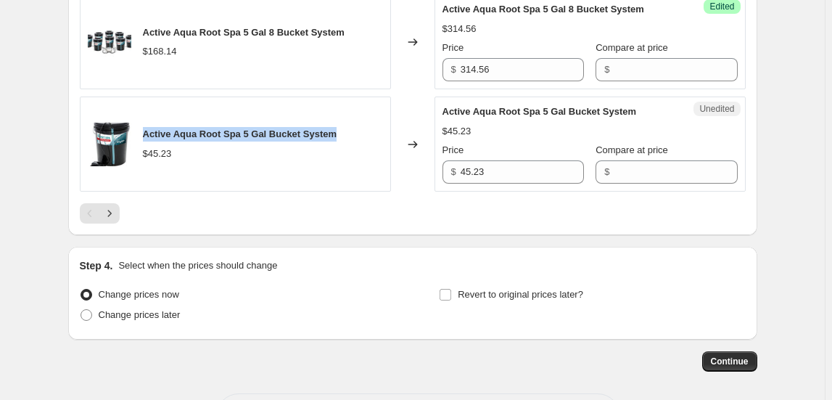
drag, startPoint x: 147, startPoint y: 141, endPoint x: 353, endPoint y: 140, distance: 206.1
click at [353, 140] on div "Active Aqua Root Spa 5 Gal Bucket System $45.23" at bounding box center [235, 144] width 311 height 95
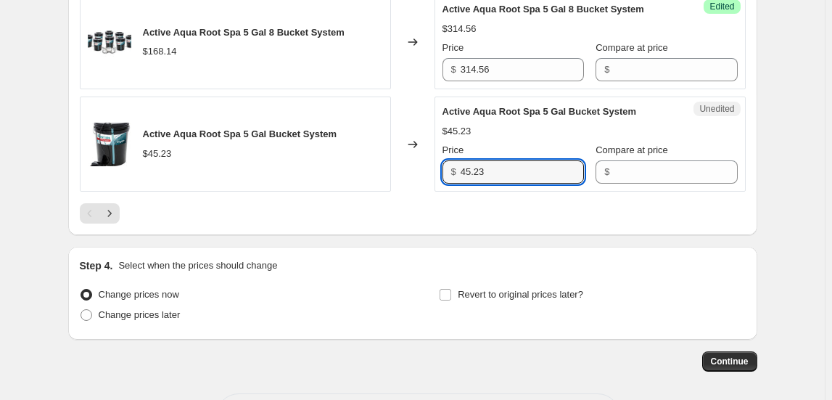
drag, startPoint x: 486, startPoint y: 184, endPoint x: 410, endPoint y: 178, distance: 76.4
click at [410, 178] on div "Active Aqua Root Spa 5 Gal Bucket System $45.23 Changed to Unedited Active Aqua…" at bounding box center [413, 144] width 666 height 95
type input "79.70"
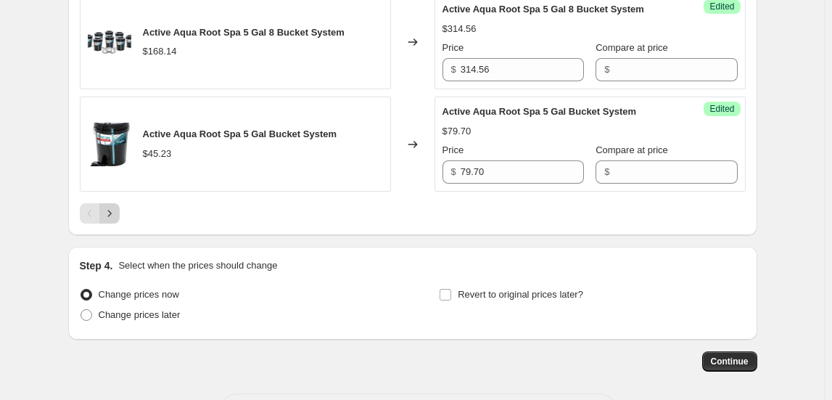
click at [110, 218] on icon "Next" at bounding box center [109, 213] width 15 height 15
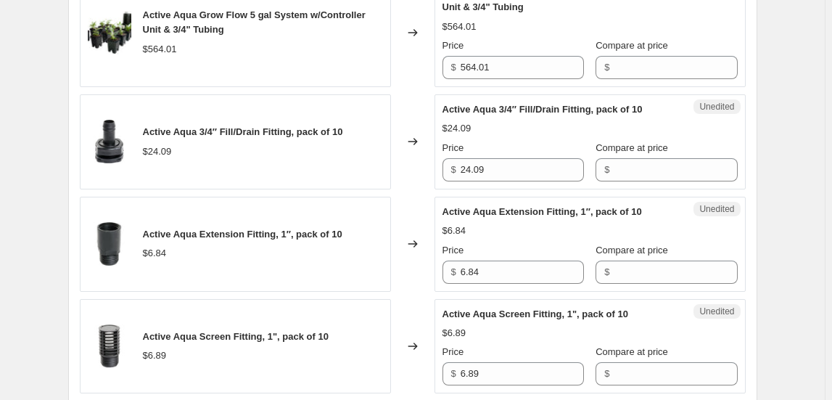
scroll to position [660, 0]
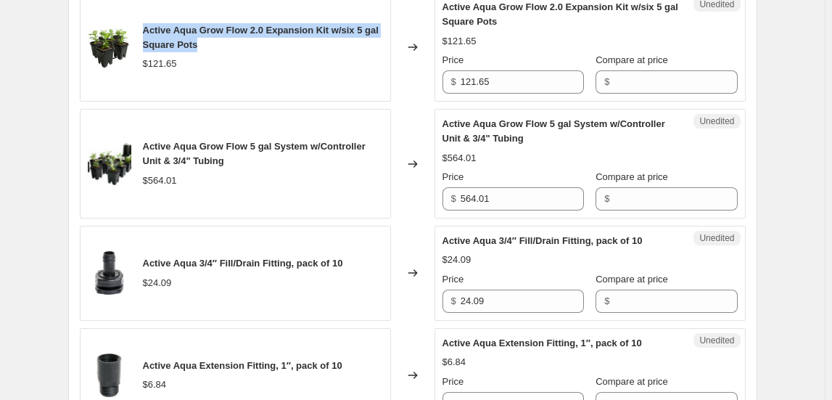
drag, startPoint x: 147, startPoint y: 28, endPoint x: 245, endPoint y: 46, distance: 99.5
click at [245, 46] on div "Active Aqua Grow Flow 2.0 Expansion Kit w/six 5 gal Square Pots" at bounding box center [263, 37] width 240 height 29
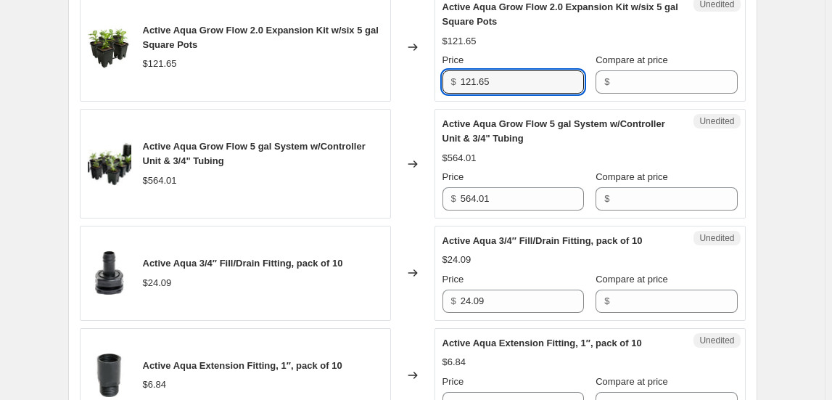
drag, startPoint x: 504, startPoint y: 83, endPoint x: 422, endPoint y: 86, distance: 82.8
click at [422, 86] on div "Active Aqua Grow Flow 2.0 Expansion Kit w/six 5 gal Square Pots $121.65 Changed…" at bounding box center [413, 47] width 666 height 110
type input "173.20"
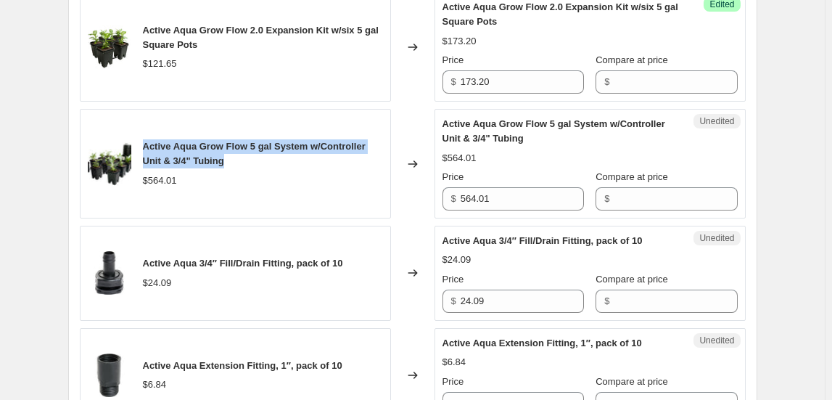
drag, startPoint x: 243, startPoint y: 159, endPoint x: 141, endPoint y: 134, distance: 105.2
click at [141, 134] on div "Active Aqua Grow Flow 5 gal System w/Controller Unit & 3/4" Tubing $564.01" at bounding box center [235, 164] width 311 height 110
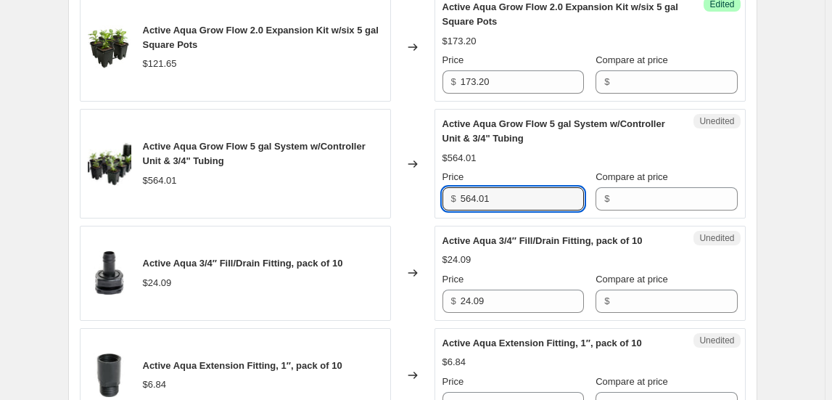
drag, startPoint x: 512, startPoint y: 199, endPoint x: 423, endPoint y: 203, distance: 89.4
click at [423, 203] on div "Active Aqua Grow Flow 5 gal System w/Controller Unit & 3/4" Tubing $564.01 Chan…" at bounding box center [413, 164] width 666 height 110
type input "1070.76"
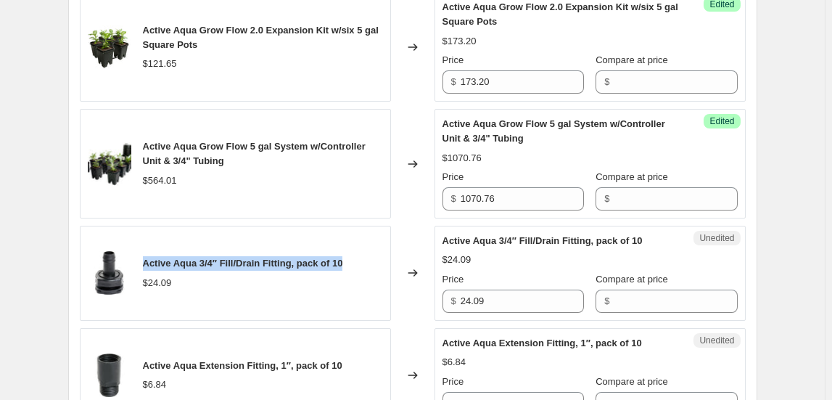
drag, startPoint x: 146, startPoint y: 260, endPoint x: 356, endPoint y: 261, distance: 209.7
click at [356, 261] on div "Active Aqua 3/4″ Fill/Drain Fitting, pack of 10 $24.09" at bounding box center [235, 273] width 311 height 95
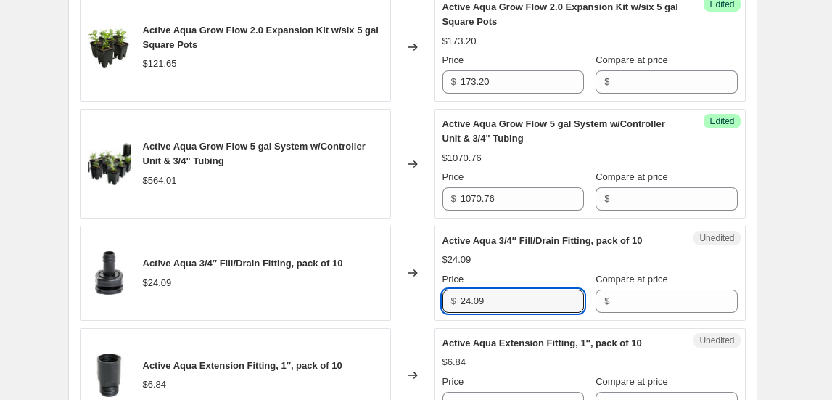
drag, startPoint x: 502, startPoint y: 295, endPoint x: 436, endPoint y: 298, distance: 66.1
click at [436, 298] on div "Active Aqua 3/4″ Fill/Drain Fitting, pack of 10 $24.09 Changed to Unedited Acti…" at bounding box center [413, 273] width 666 height 95
type input "34.3"
click at [423, 301] on div "Changed to" at bounding box center [413, 273] width 44 height 95
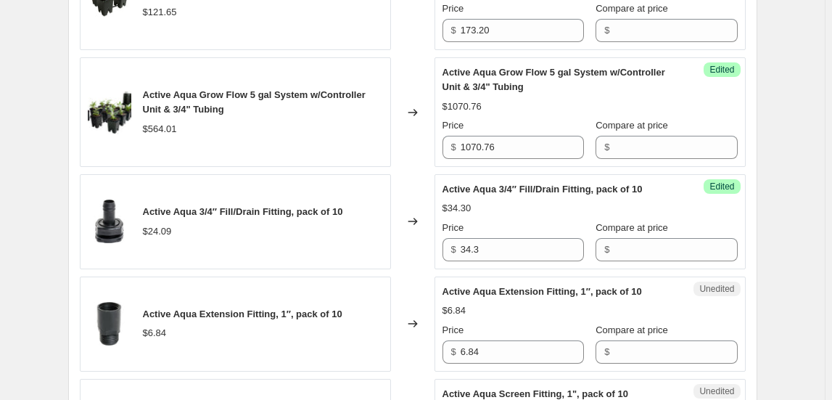
scroll to position [791, 0]
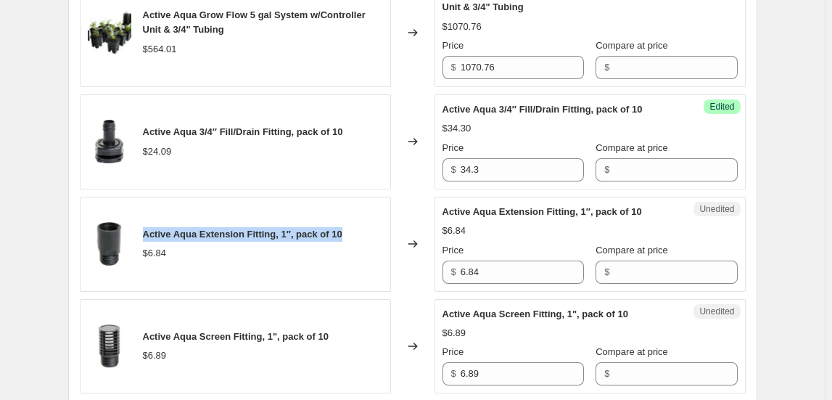
drag, startPoint x: 147, startPoint y: 231, endPoint x: 353, endPoint y: 226, distance: 206.1
click at [353, 226] on div "Active Aqua Extension Fitting, 1″, pack of 10 $6.84" at bounding box center [235, 244] width 311 height 95
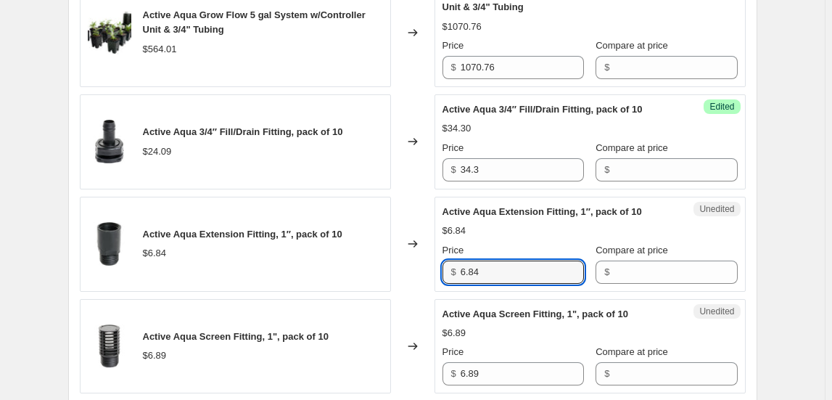
drag, startPoint x: 486, startPoint y: 272, endPoint x: 435, endPoint y: 269, distance: 50.9
click at [435, 269] on div "Active Aqua Extension Fitting, 1″, pack of 10 $6.84 Changed to Unedited Active …" at bounding box center [413, 244] width 666 height 95
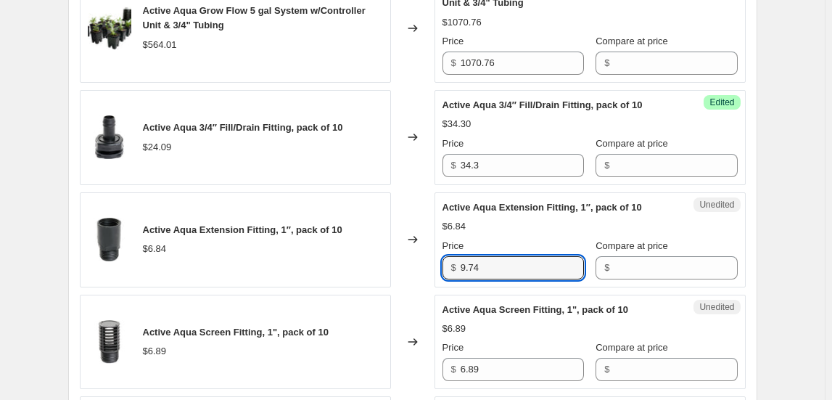
scroll to position [989, 0]
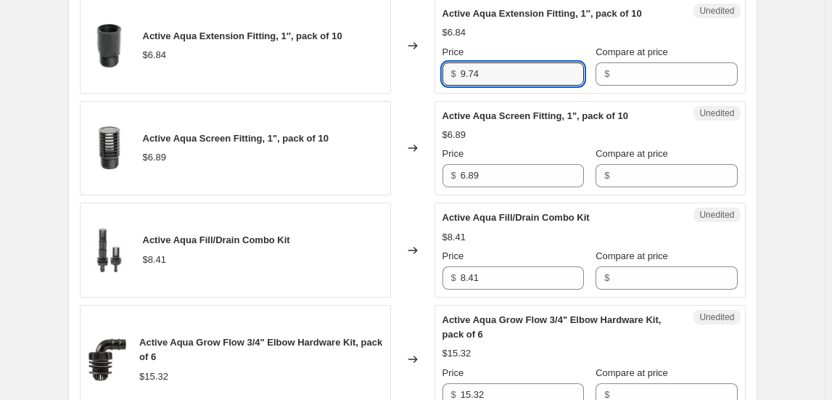
type input "9.74"
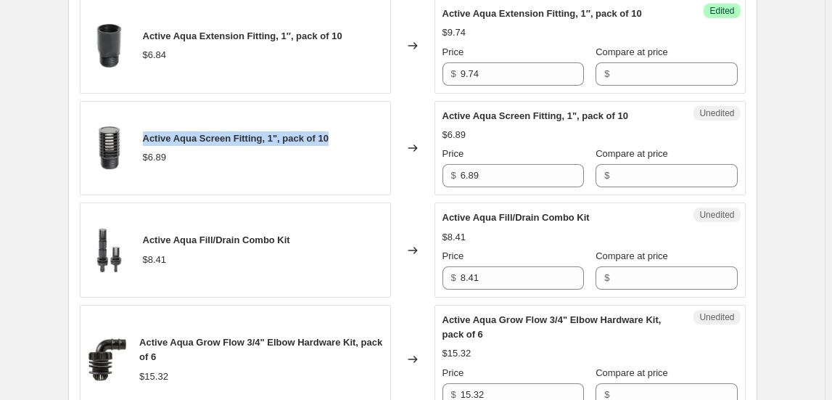
drag, startPoint x: 147, startPoint y: 134, endPoint x: 343, endPoint y: 128, distance: 196.7
click at [341, 130] on div "Active Aqua Screen Fitting, 1", pack of 10 $6.89" at bounding box center [235, 148] width 311 height 95
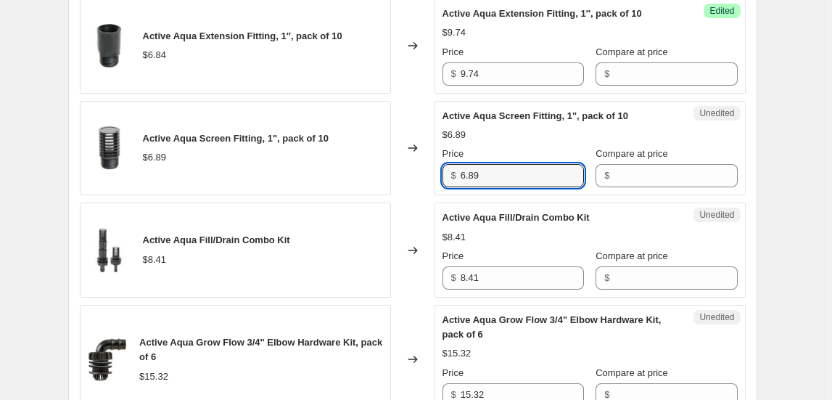
drag, startPoint x: 414, startPoint y: 175, endPoint x: 383, endPoint y: 175, distance: 30.5
click at [383, 175] on div "Active Aqua Screen Fitting, 1", pack of 10 $6.89 Changed to Unedited Active Aqu…" at bounding box center [413, 148] width 666 height 95
type input "10.12"
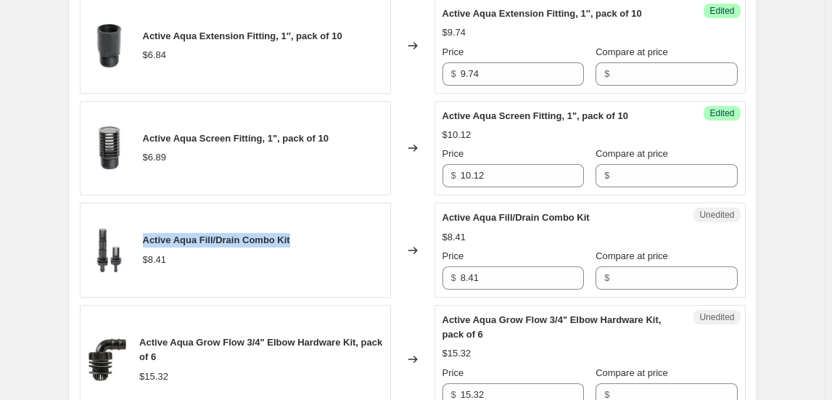
drag, startPoint x: 316, startPoint y: 235, endPoint x: 139, endPoint y: 234, distance: 176.3
click at [139, 234] on div "Active Aqua Fill/Drain Combo Kit $8.41" at bounding box center [235, 249] width 311 height 95
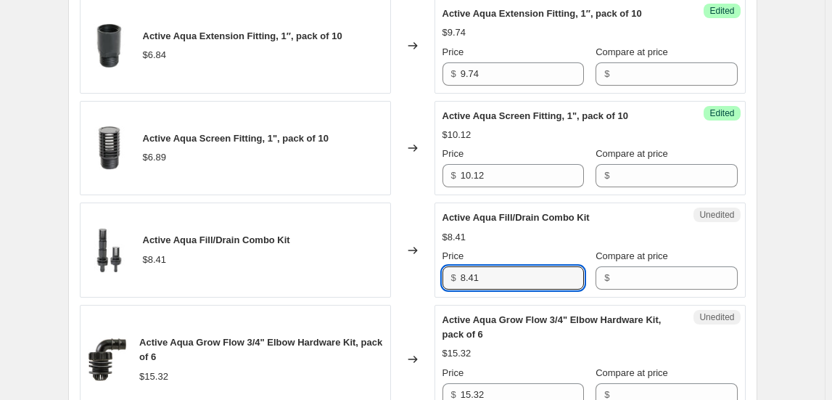
drag, startPoint x: 499, startPoint y: 273, endPoint x: 393, endPoint y: 273, distance: 105.9
click at [393, 273] on div "Active Aqua Fill/Drain Combo Kit $8.41 Changed to Unedited Active Aqua Fill/Dra…" at bounding box center [413, 249] width 666 height 95
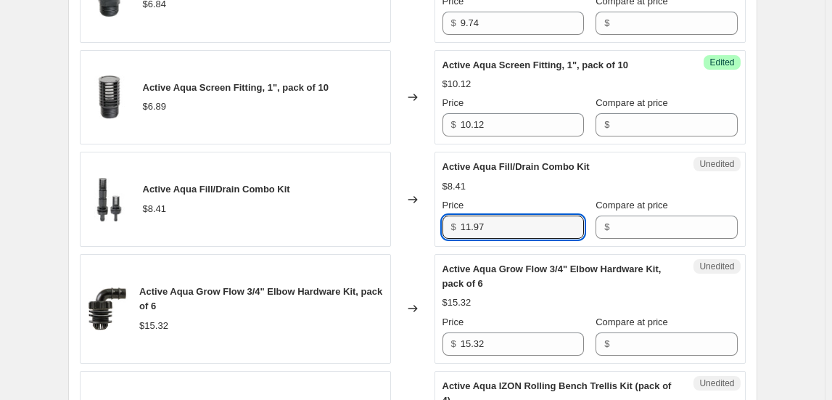
scroll to position [1187, 0]
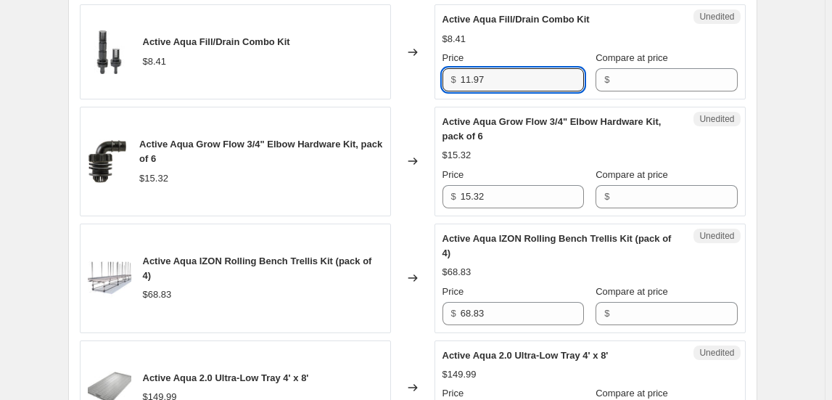
type input "11.97"
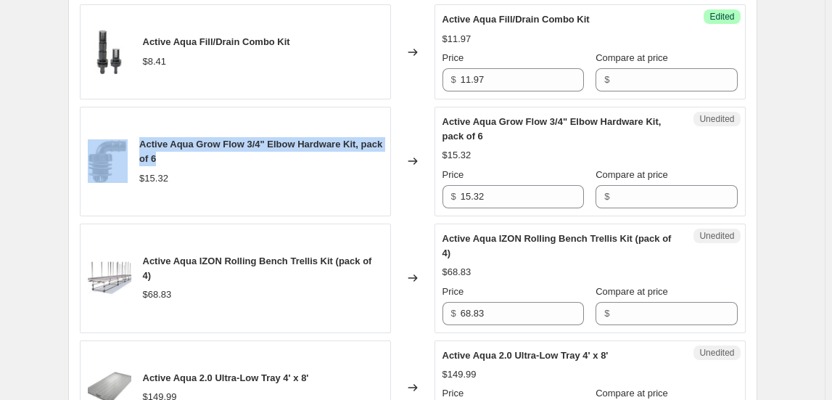
drag, startPoint x: 145, startPoint y: 140, endPoint x: 120, endPoint y: 132, distance: 26.6
click at [120, 132] on div "Active Aqua Grow Flow 3/4" Elbow Hardware Kit, pack of 6 $15.32" at bounding box center [235, 162] width 311 height 110
click at [202, 160] on div "Active Aqua Grow Flow 3/4" Elbow Hardware Kit, pack of 6" at bounding box center [260, 151] width 243 height 29
click at [192, 159] on div "Active Aqua Grow Flow 3/4" Elbow Hardware Kit, pack of 6" at bounding box center [260, 151] width 243 height 29
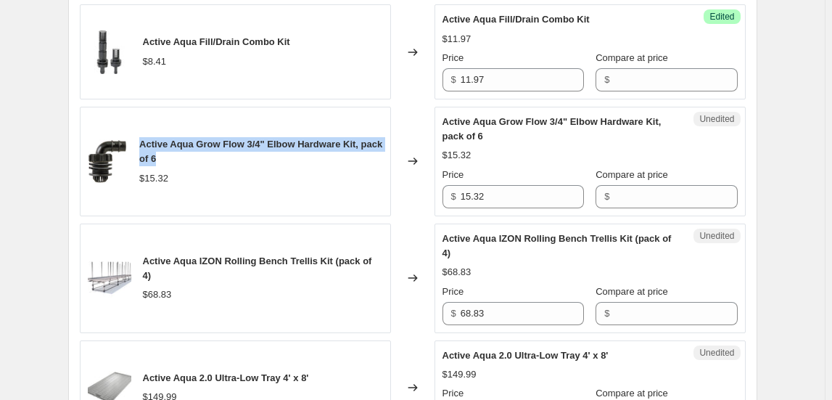
drag, startPoint x: 190, startPoint y: 157, endPoint x: 140, endPoint y: 134, distance: 54.9
click at [140, 134] on div "Active Aqua Grow Flow 3/4" Elbow Hardware Kit, pack of 6 $15.32" at bounding box center [235, 162] width 311 height 110
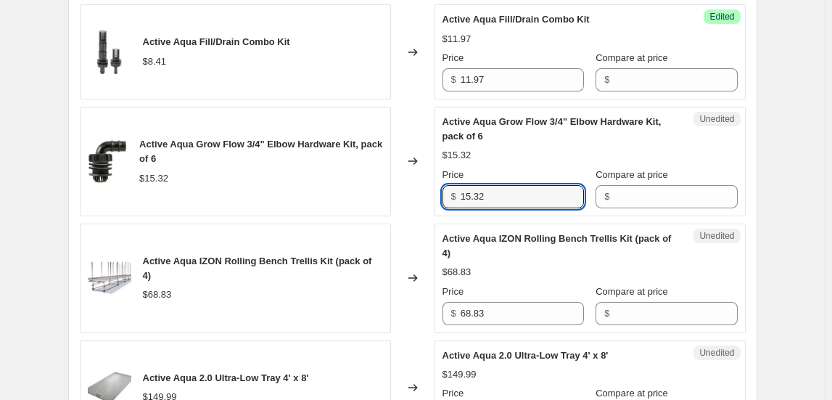
drag, startPoint x: 488, startPoint y: 188, endPoint x: 396, endPoint y: 183, distance: 91.6
click at [397, 185] on div "Active Aqua Grow Flow 3/4" Elbow Hardware Kit, pack of 6 $15.32 Changed to Uned…" at bounding box center [413, 162] width 666 height 110
type input "21.81"
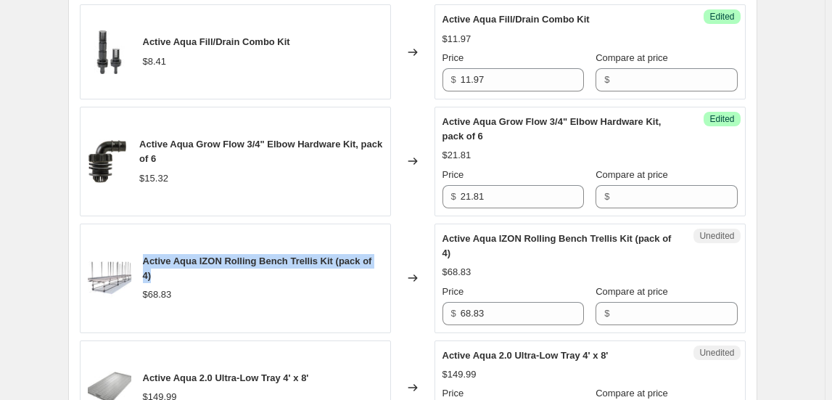
drag, startPoint x: 172, startPoint y: 276, endPoint x: 141, endPoint y: 255, distance: 37.0
click at [141, 255] on div "Active Aqua IZON Rolling Bench Trellis Kit (pack of 4) $68.83" at bounding box center [235, 278] width 311 height 110
click at [803, 158] on div "Create new price [MEDICAL_DATA]. This page is ready Create new price [MEDICAL_D…" at bounding box center [412, 13] width 825 height 2401
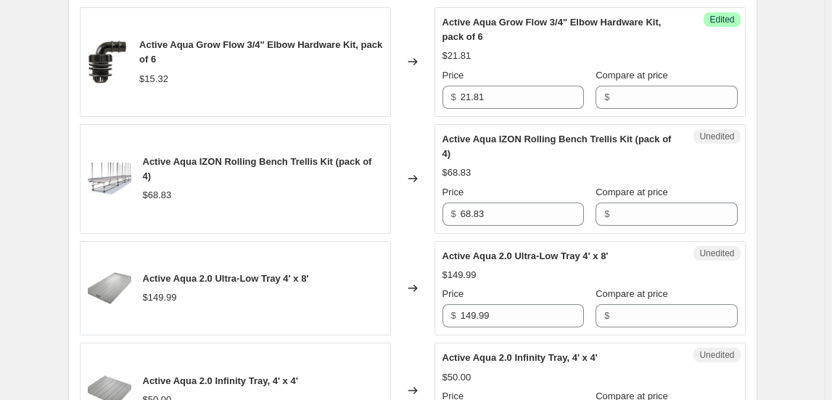
scroll to position [1319, 0]
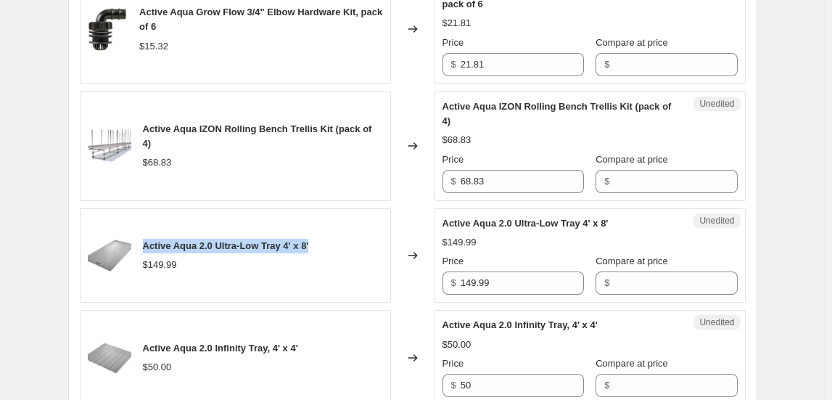
drag, startPoint x: 147, startPoint y: 244, endPoint x: 352, endPoint y: 242, distance: 205.4
click at [352, 242] on div "Active Aqua 2.0 Ultra-Low Tray 4' x 8' $149.99" at bounding box center [235, 255] width 311 height 95
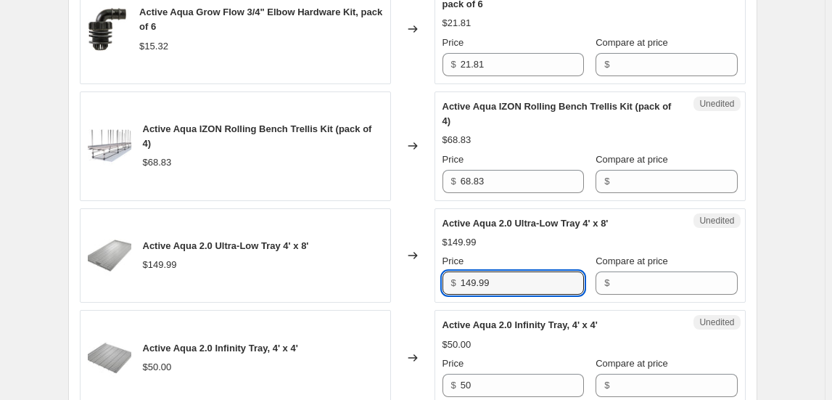
drag, startPoint x: 509, startPoint y: 277, endPoint x: 412, endPoint y: 275, distance: 96.5
click at [412, 275] on div "Active Aqua 2.0 Ultra-Low Tray 4' x 8' $149.99 Changed to Unedited Active Aqua …" at bounding box center [413, 255] width 666 height 95
type input "287"
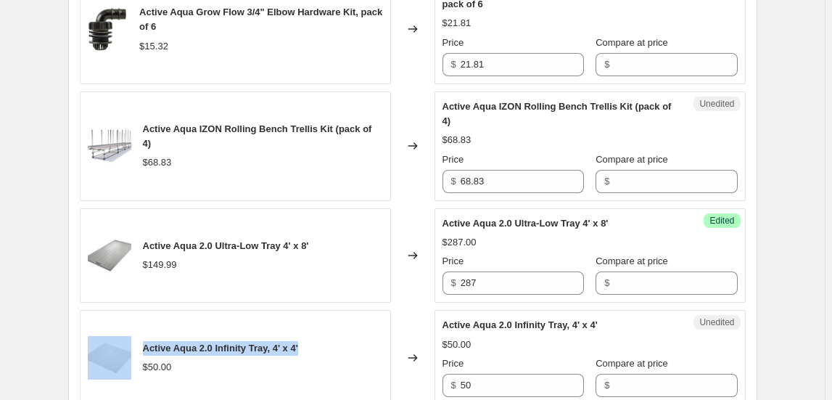
drag, startPoint x: 315, startPoint y: 347, endPoint x: 134, endPoint y: 339, distance: 181.6
click at [134, 339] on div "Active Aqua 2.0 Infinity Tray, 4' x 4' $50.00" at bounding box center [235, 357] width 311 height 95
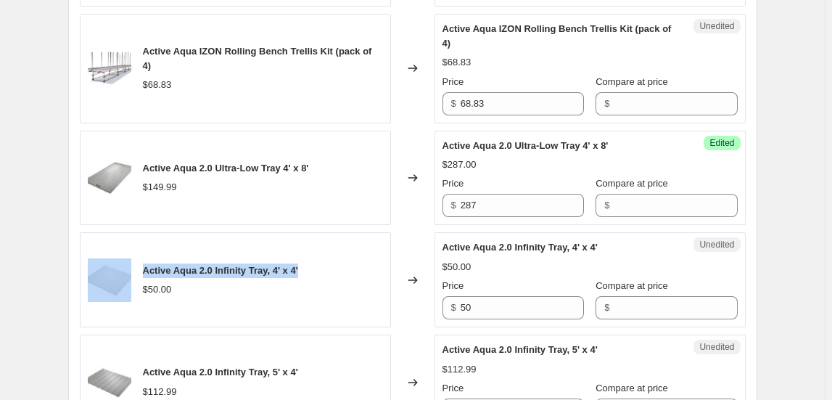
scroll to position [1516, 0]
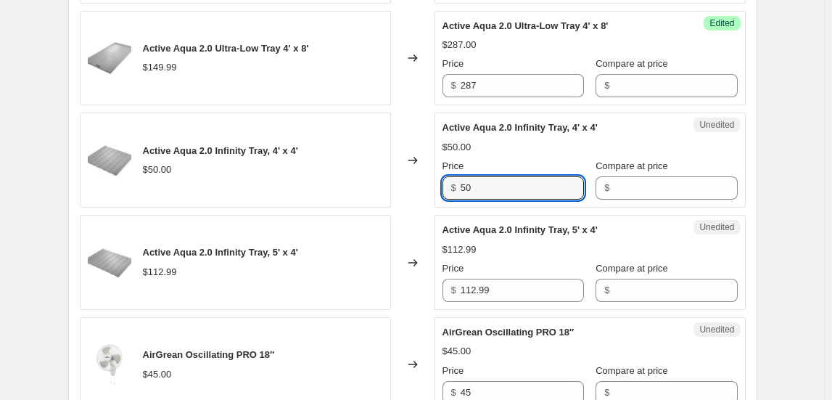
drag, startPoint x: 483, startPoint y: 181, endPoint x: 441, endPoint y: 174, distance: 42.7
click at [441, 174] on div "Unedited Active Aqua 2.0 Infinity Tray, 4' x 4' $50.00 Price $ 50 Compare at pr…" at bounding box center [590, 159] width 311 height 95
type input "207.84"
click at [339, 229] on div "Active Aqua 2.0 Infinity Tray, 5' x 4' $112.99" at bounding box center [235, 262] width 311 height 95
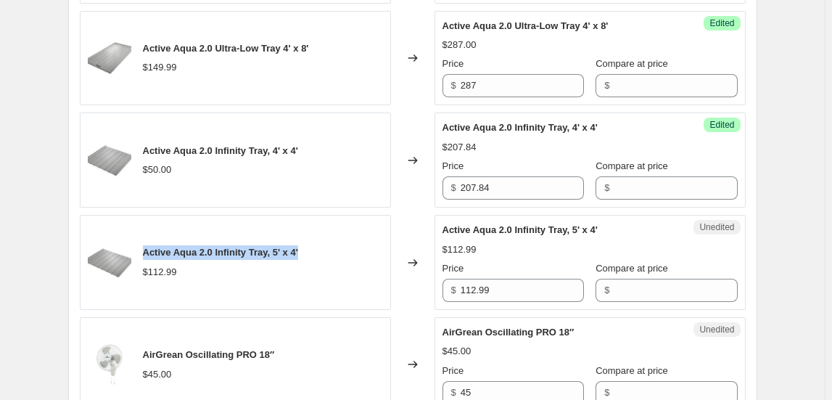
drag, startPoint x: 147, startPoint y: 246, endPoint x: 346, endPoint y: 246, distance: 198.8
click at [346, 246] on div "Active Aqua 2.0 Infinity Tray, 5' x 4' $112.99" at bounding box center [235, 262] width 311 height 95
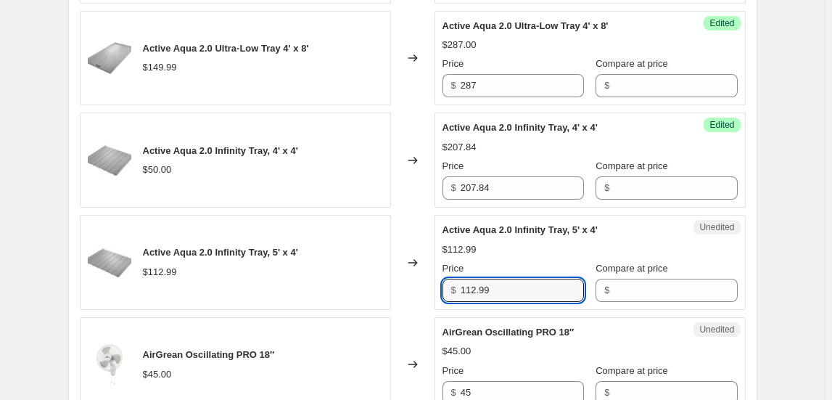
drag, startPoint x: 451, startPoint y: 284, endPoint x: 418, endPoint y: 284, distance: 33.4
click at [418, 284] on div "Active Aqua 2.0 Infinity Tray, 5' x 4' $112.99 Changed to Unedited Active Aqua …" at bounding box center [413, 262] width 666 height 95
type input "219.52"
click at [420, 293] on div "Changed to" at bounding box center [413, 262] width 44 height 95
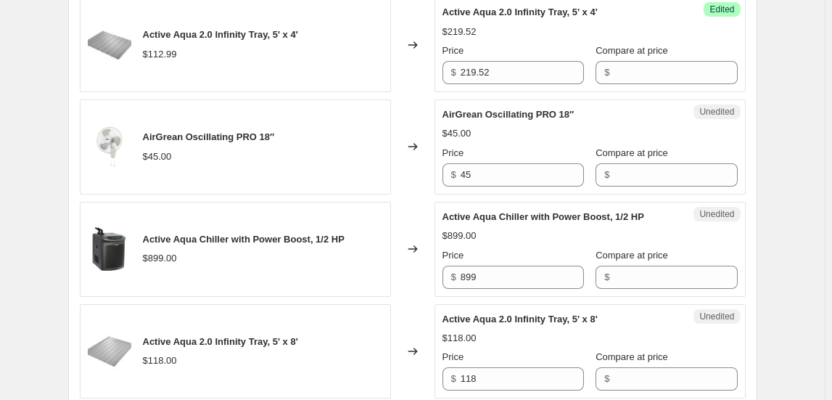
scroll to position [1715, 0]
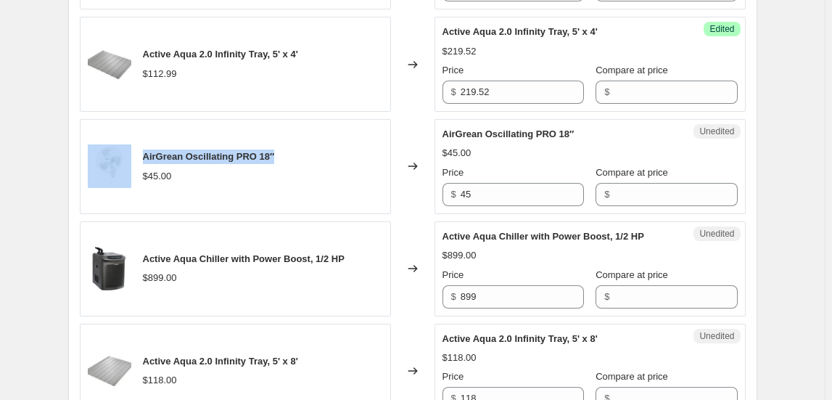
drag, startPoint x: 283, startPoint y: 147, endPoint x: 118, endPoint y: 143, distance: 165.5
click at [118, 143] on div "AirGrean Oscillating PRO 18″ $45.00" at bounding box center [235, 166] width 311 height 95
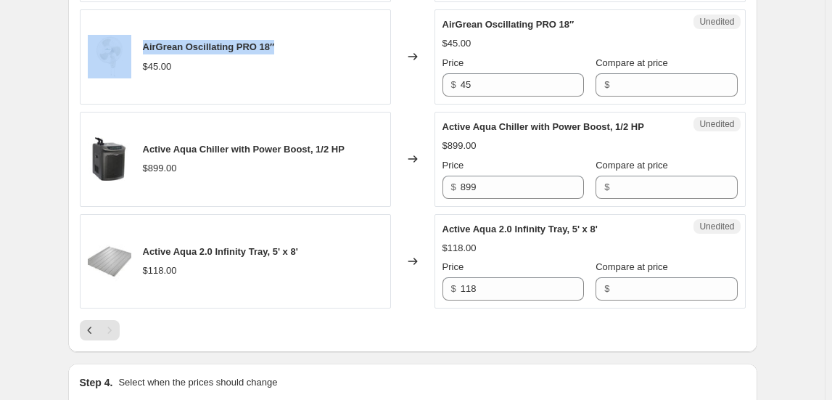
scroll to position [1847, 0]
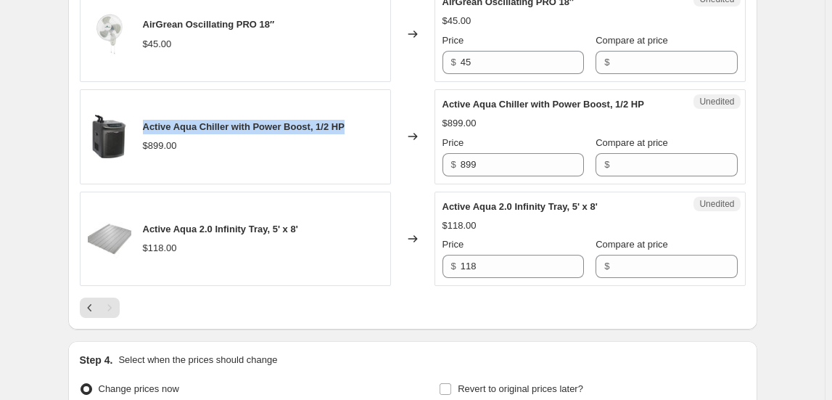
drag, startPoint x: 147, startPoint y: 121, endPoint x: 357, endPoint y: 122, distance: 210.4
click at [357, 122] on div "Active Aqua Chiller with Power Boost, 1/2 HP $899.00" at bounding box center [235, 136] width 311 height 95
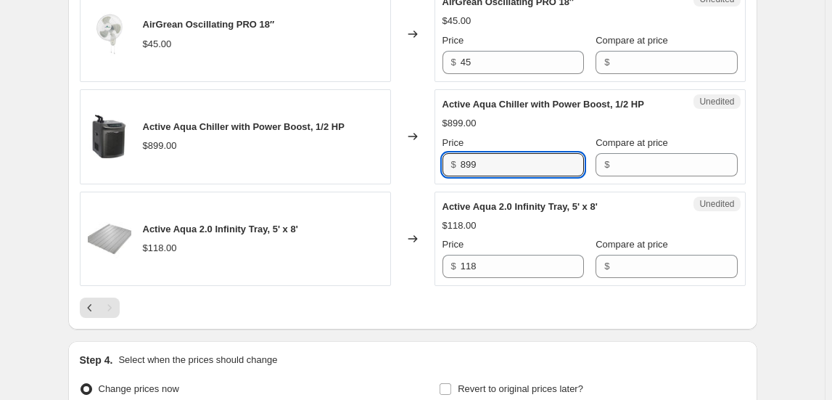
drag, startPoint x: 493, startPoint y: 155, endPoint x: 416, endPoint y: 152, distance: 77.0
click at [416, 152] on div "Active Aqua Chiller with Power Boost, 1/2 HP $899.00 Changed to Unedited Active…" at bounding box center [413, 136] width 666 height 95
type input "1902.99"
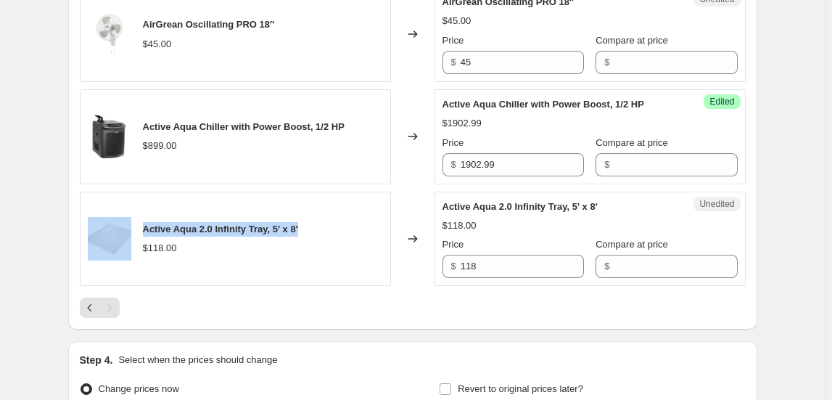
drag, startPoint x: 313, startPoint y: 225, endPoint x: 129, endPoint y: 225, distance: 184.3
click at [129, 225] on div "Active Aqua 2.0 Infinity Tray, 5' x 8' $118.00" at bounding box center [235, 239] width 311 height 95
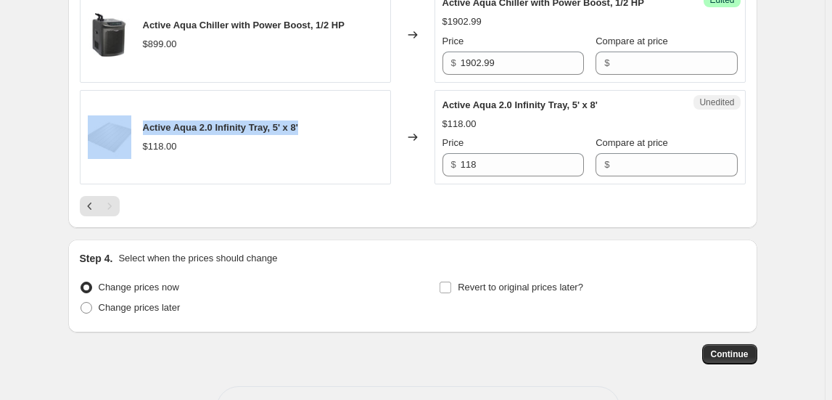
scroll to position [1995, 0]
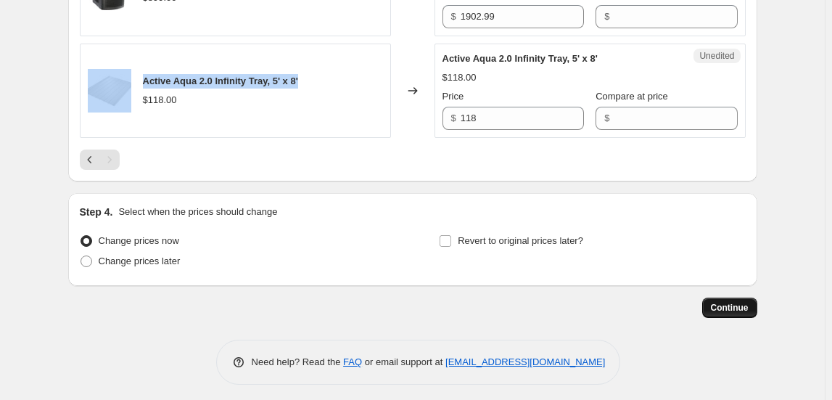
click at [744, 302] on span "Continue" at bounding box center [730, 308] width 38 height 12
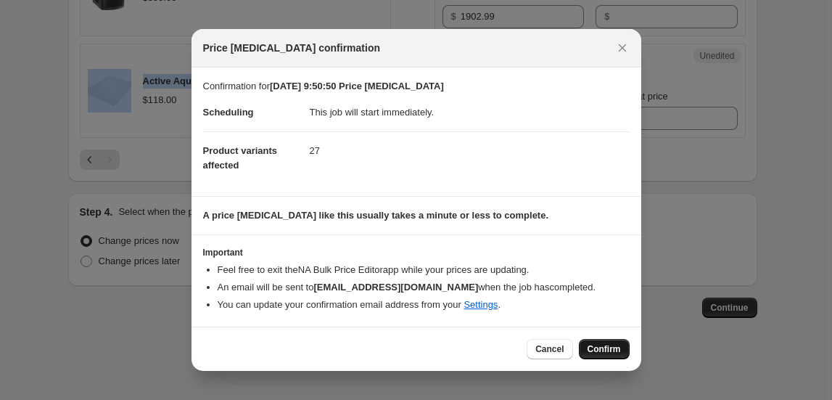
click at [612, 345] on span "Confirm" at bounding box center [604, 349] width 33 height 12
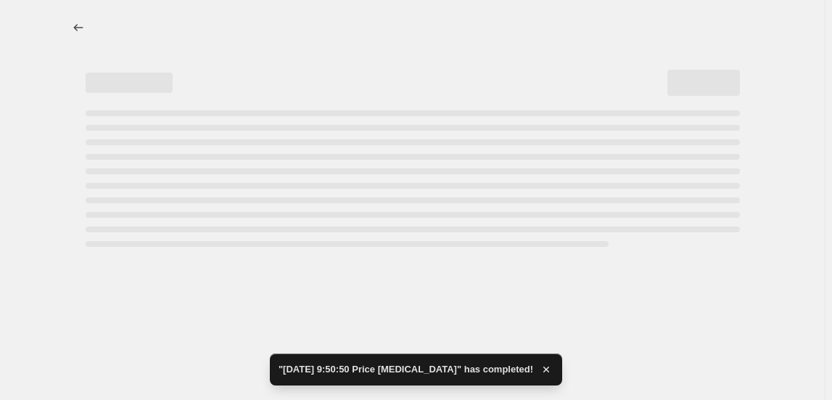
select select "collection"
